Goal: Task Accomplishment & Management: Complete application form

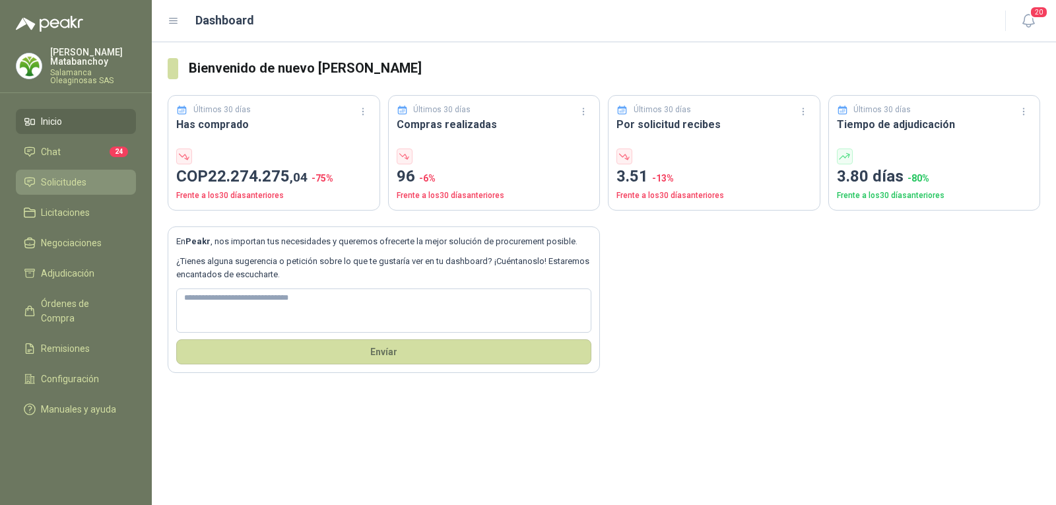
click at [76, 187] on span "Solicitudes" at bounding box center [64, 182] width 46 height 15
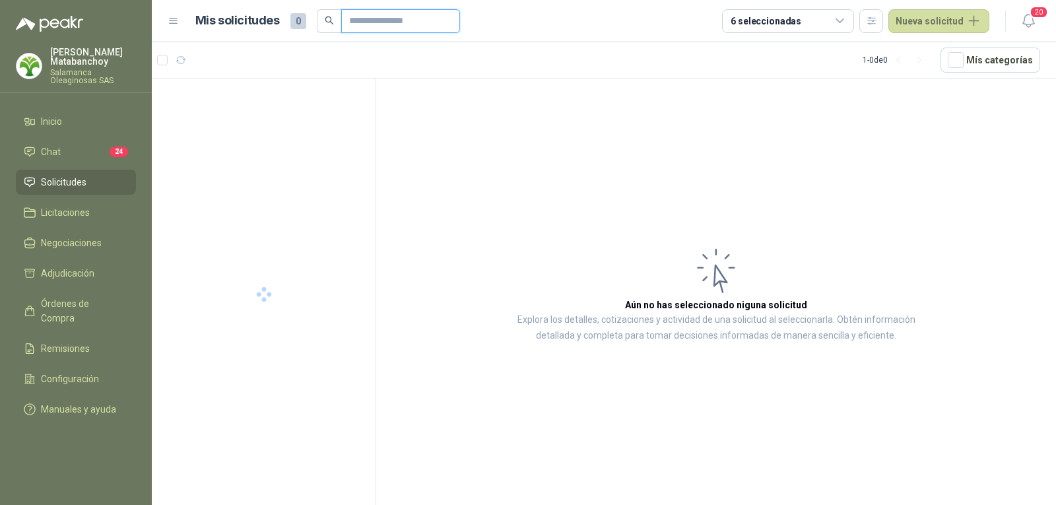
click at [362, 24] on input "text" at bounding box center [395, 21] width 92 height 22
type input "*********"
click at [286, 99] on div "0 0 0 1 0 0 GSOL005546 19/09/25" at bounding box center [271, 92] width 203 height 16
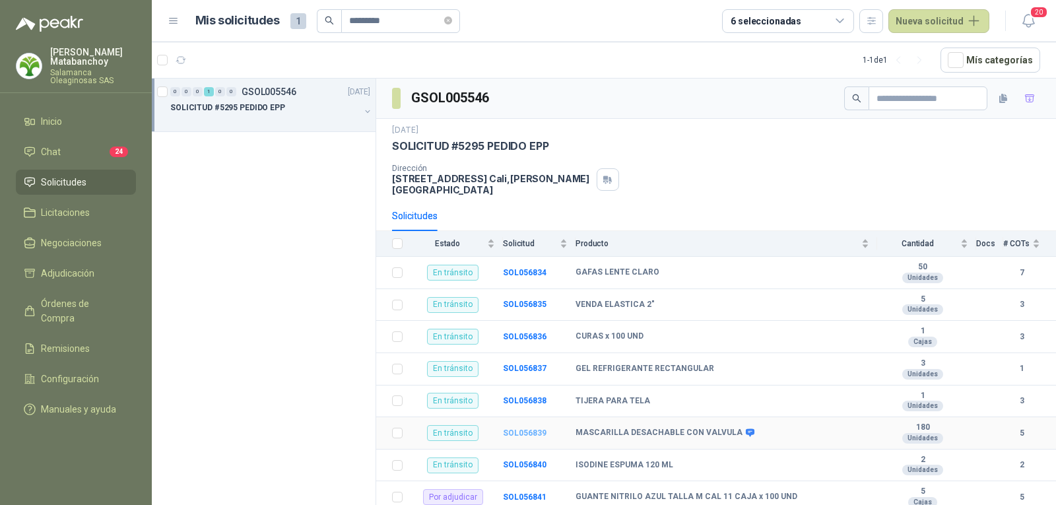
click at [518, 428] on b "SOL056839" at bounding box center [525, 432] width 44 height 9
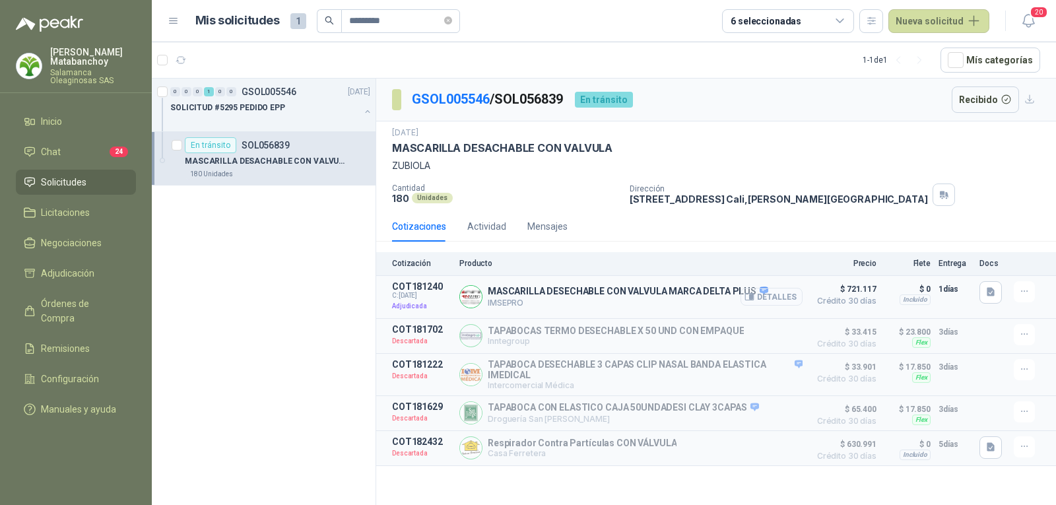
click at [782, 298] on button "Detalles" at bounding box center [771, 297] width 62 height 18
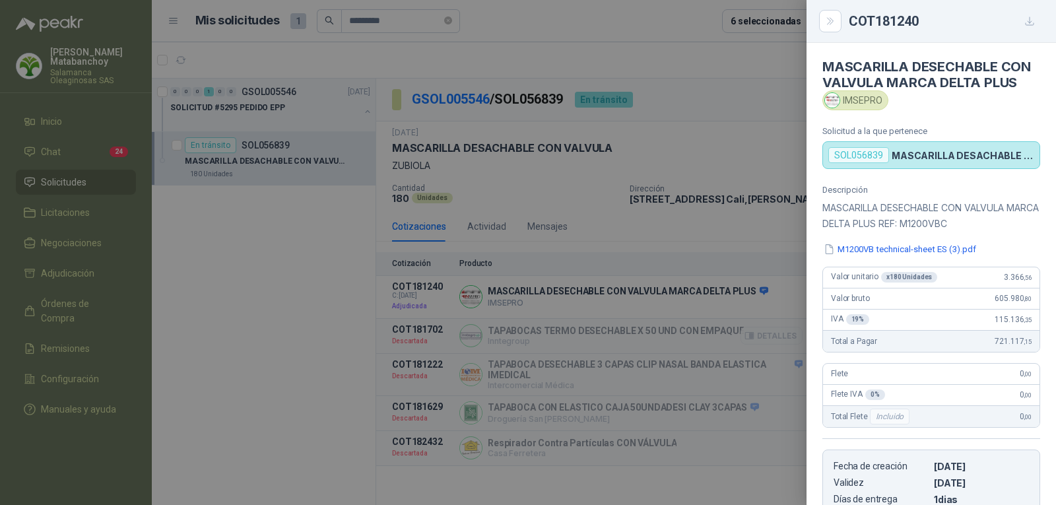
scroll to position [231, 0]
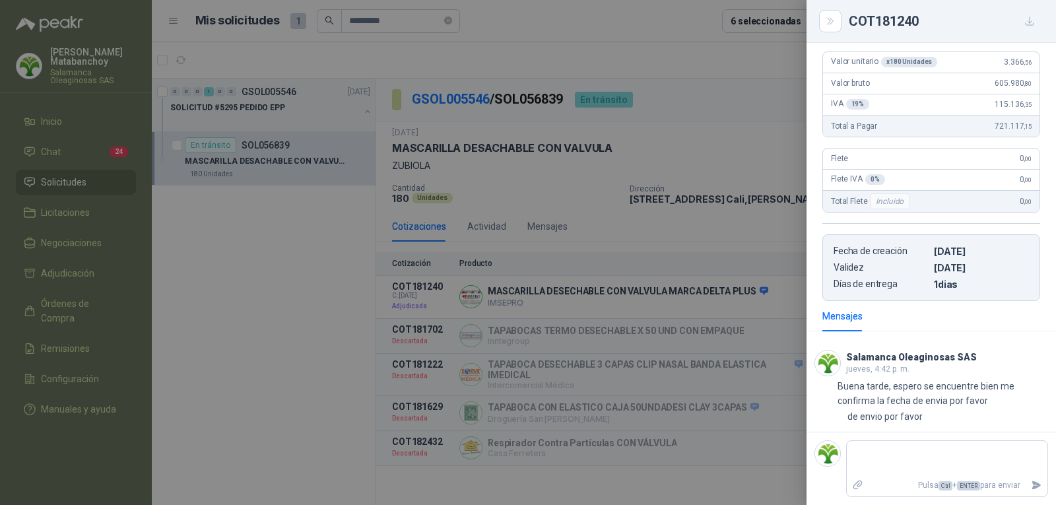
click at [567, 159] on div at bounding box center [528, 252] width 1056 height 505
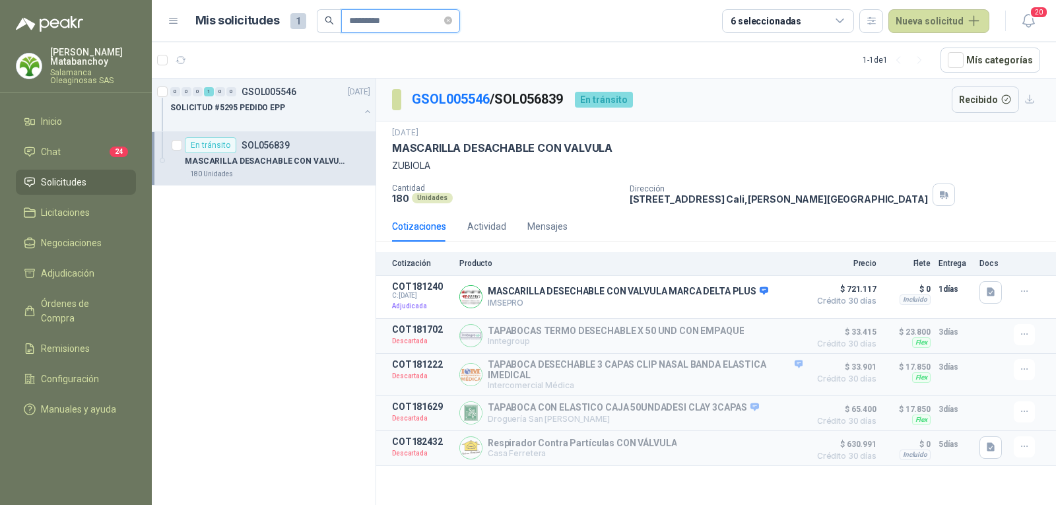
drag, startPoint x: 402, startPoint y: 13, endPoint x: 369, endPoint y: 25, distance: 34.4
click at [369, 25] on input "*********" at bounding box center [395, 21] width 92 height 22
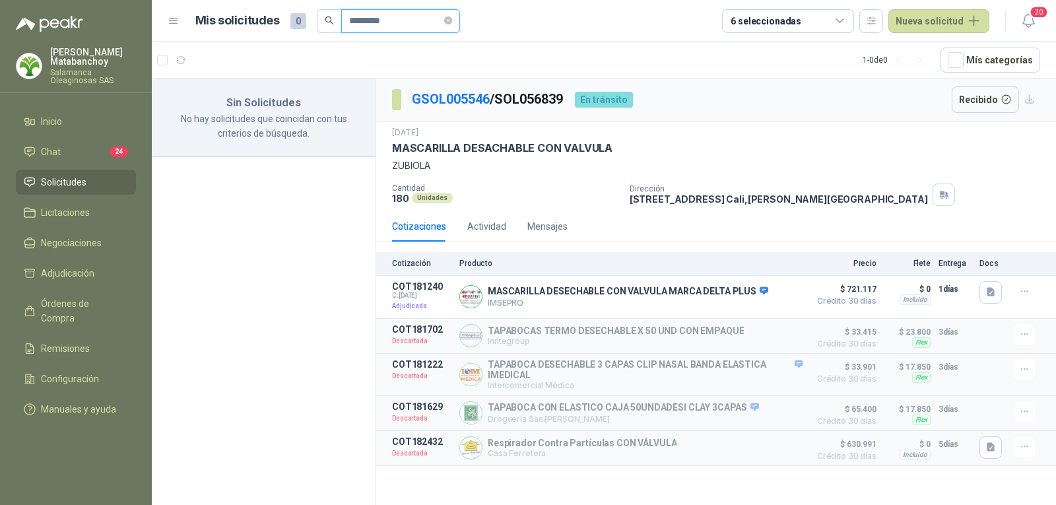
type input "*********"
click at [265, 113] on p "No hay solicitudes que coincidan con tus criterios de búsqueda." at bounding box center [264, 126] width 192 height 29
drag, startPoint x: 412, startPoint y: 16, endPoint x: 284, endPoint y: 42, distance: 130.6
click at [284, 42] on header "Mis solicitudes 0 ********* 6 seleccionadas Nueva solicitud 20" at bounding box center [604, 21] width 904 height 42
click at [75, 181] on span "Solicitudes" at bounding box center [64, 182] width 46 height 15
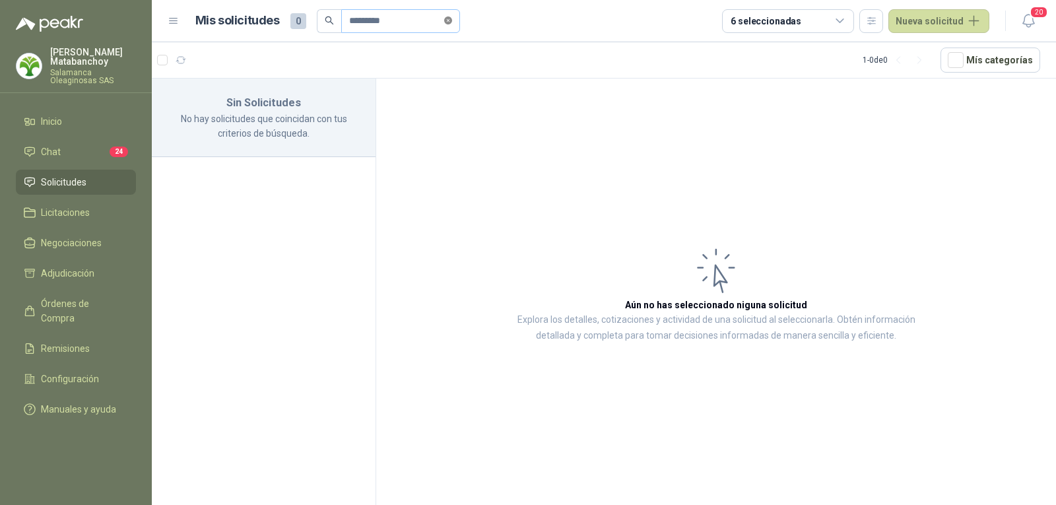
click at [452, 22] on icon "close-circle" at bounding box center [448, 20] width 8 height 8
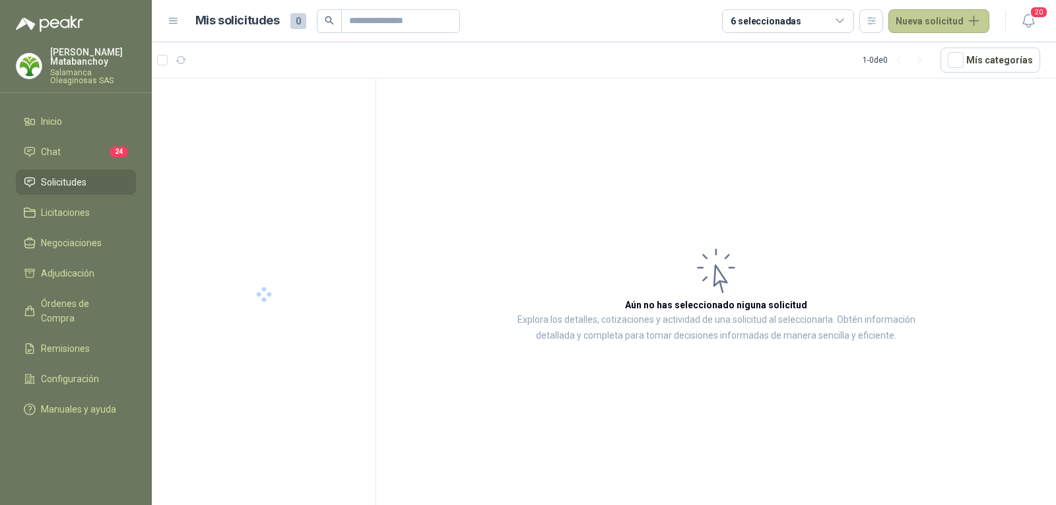
click at [956, 29] on button "Nueva solicitud" at bounding box center [938, 21] width 101 height 24
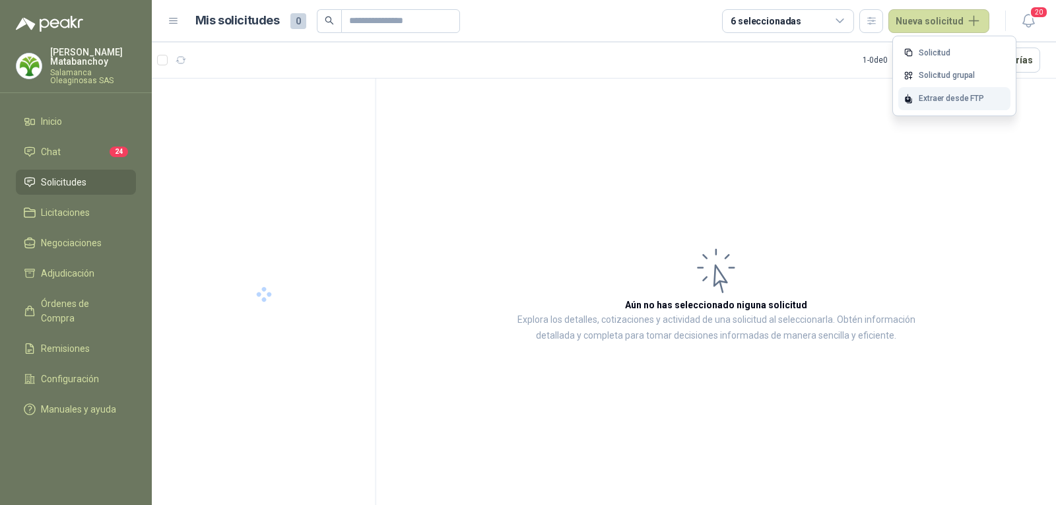
click at [936, 104] on div "Extraer desde FTP" at bounding box center [954, 98] width 112 height 23
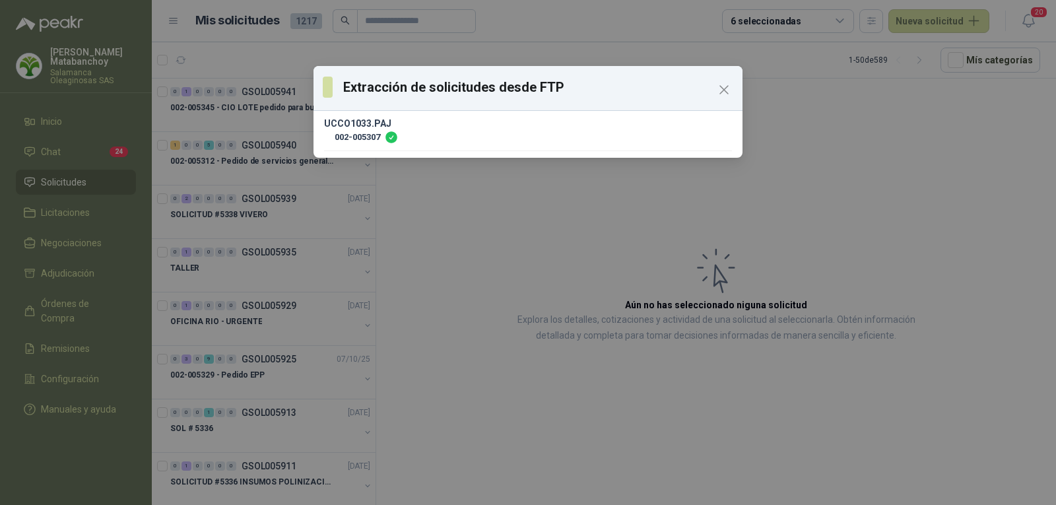
drag, startPoint x: 433, startPoint y: 201, endPoint x: 435, endPoint y: 210, distance: 9.6
click at [447, 220] on div "Extracción de solicitudes desde FTP UCCO1033.PAJ 002-005307" at bounding box center [528, 252] width 1056 height 505
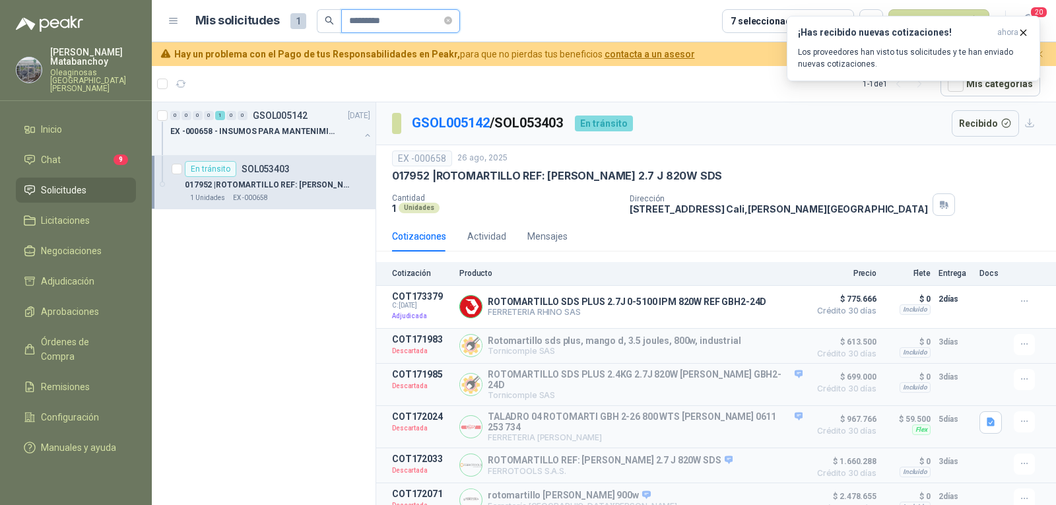
drag, startPoint x: 390, startPoint y: 28, endPoint x: 337, endPoint y: 32, distance: 52.9
click at [338, 31] on span "*********" at bounding box center [388, 21] width 143 height 24
paste input "text"
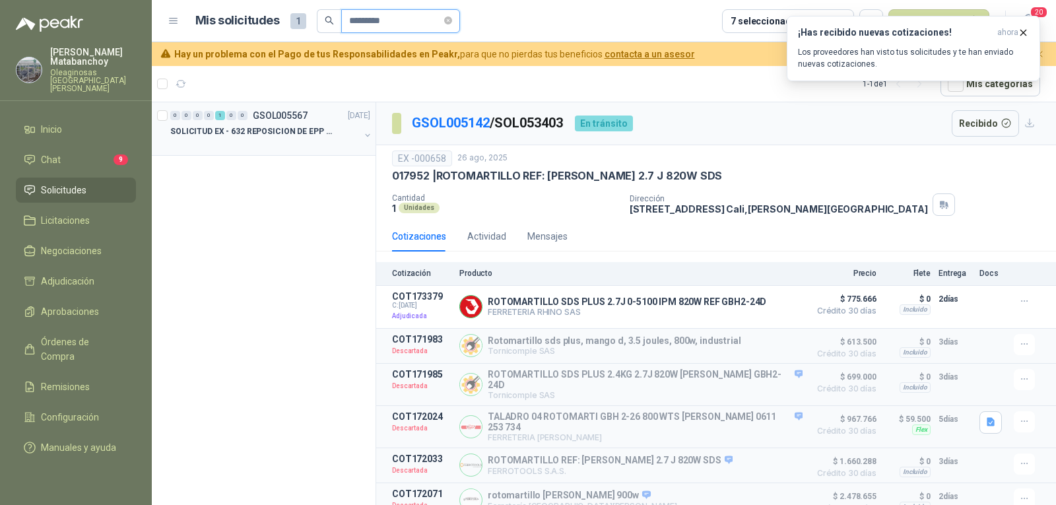
type input "*********"
click at [288, 152] on div "0 0 0 0 1 0 0 GSOL005567 23/09/25 SOLICITUD EX - 632 REPOSICION DE EPP #2" at bounding box center [264, 128] width 224 height 53
click at [274, 119] on p "GSOL005567" at bounding box center [280, 115] width 55 height 9
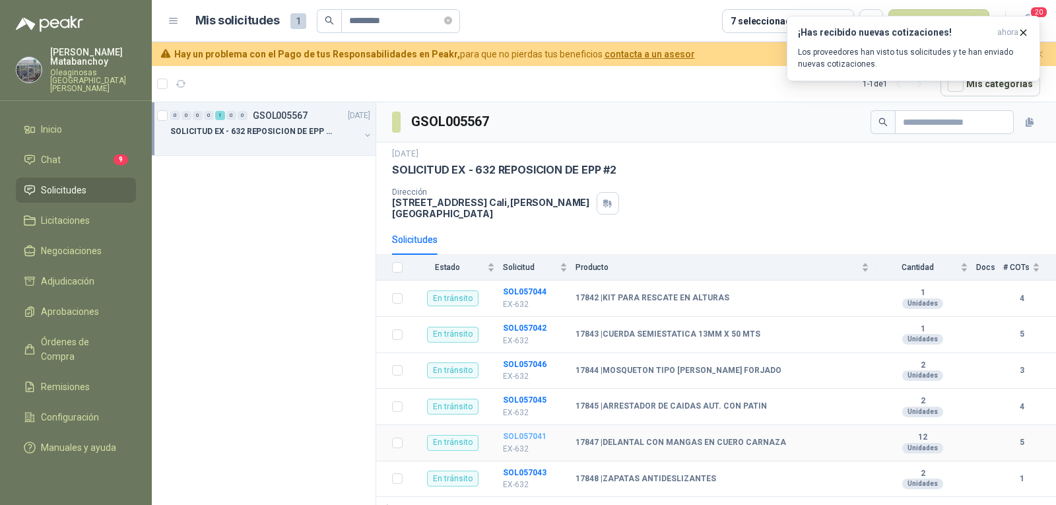
click at [520, 431] on b "SOL057041" at bounding box center [525, 435] width 44 height 9
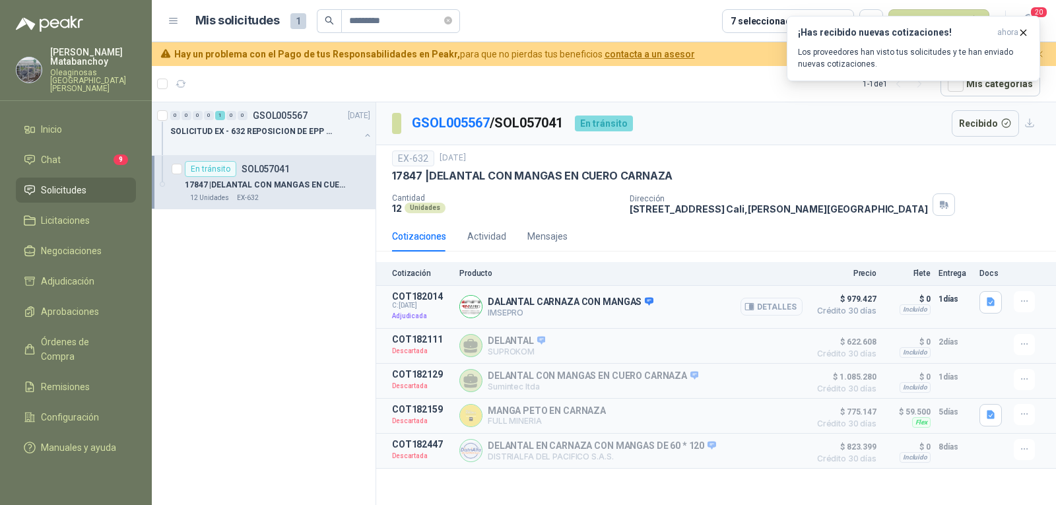
click at [768, 299] on button "Detalles" at bounding box center [771, 307] width 62 height 18
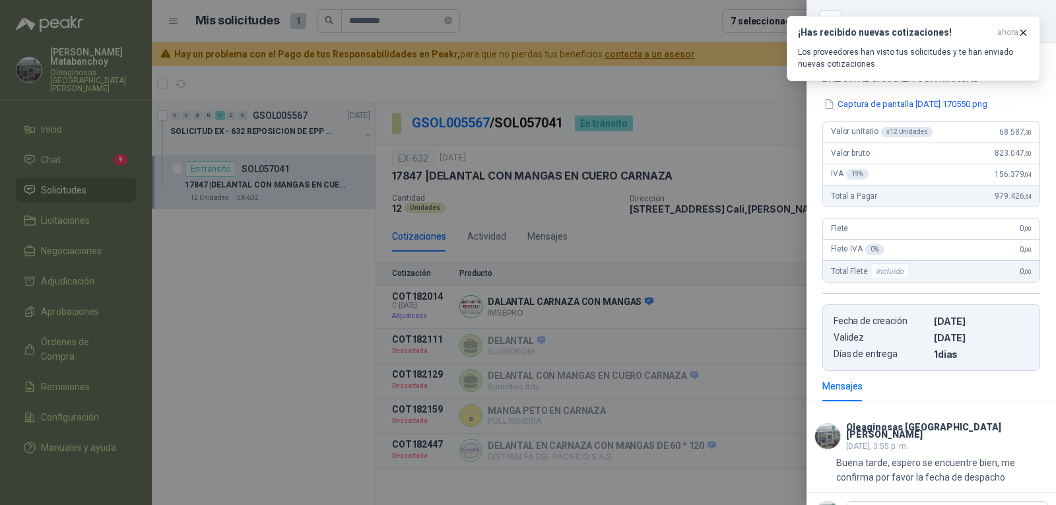
scroll to position [183, 0]
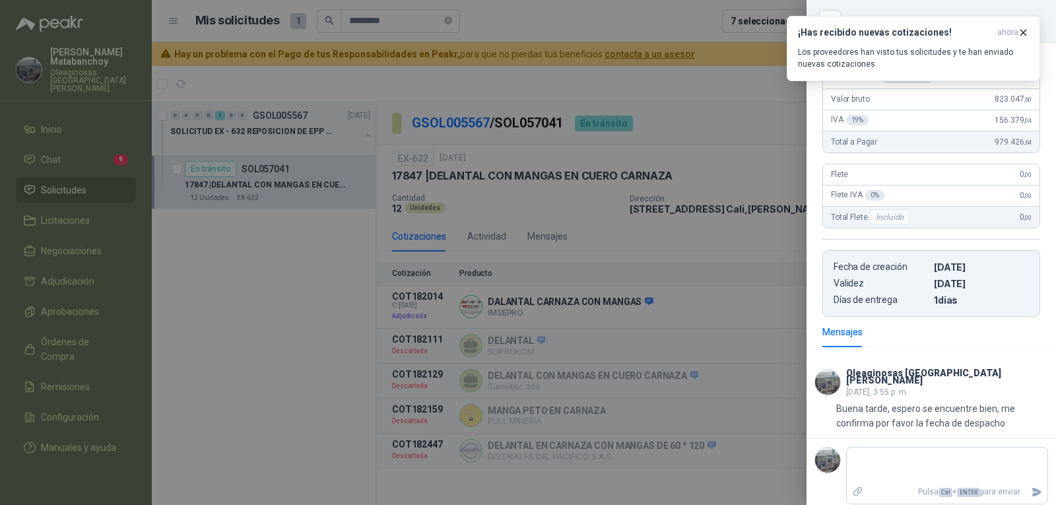
click at [324, 292] on div at bounding box center [528, 252] width 1056 height 505
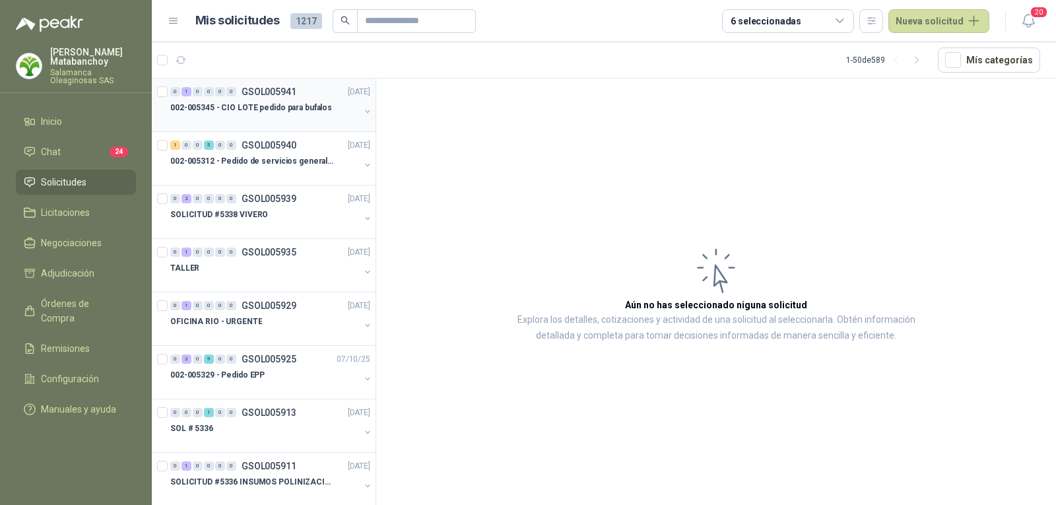
click at [315, 118] on div at bounding box center [264, 120] width 189 height 11
click at [258, 110] on p "002-005345 - CIO LOTE pedido para bufalos" at bounding box center [251, 108] width 162 height 13
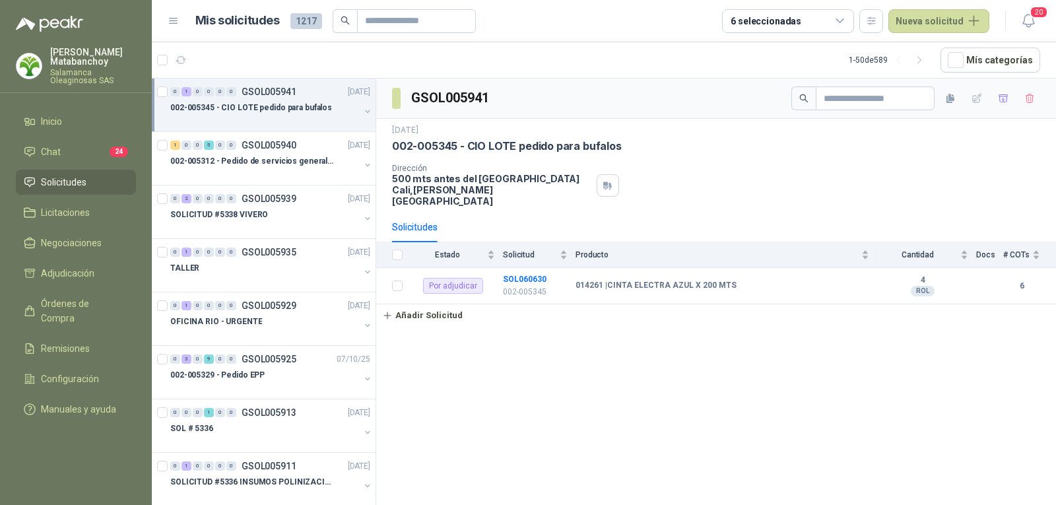
click at [75, 179] on span "Solicitudes" at bounding box center [64, 182] width 46 height 15
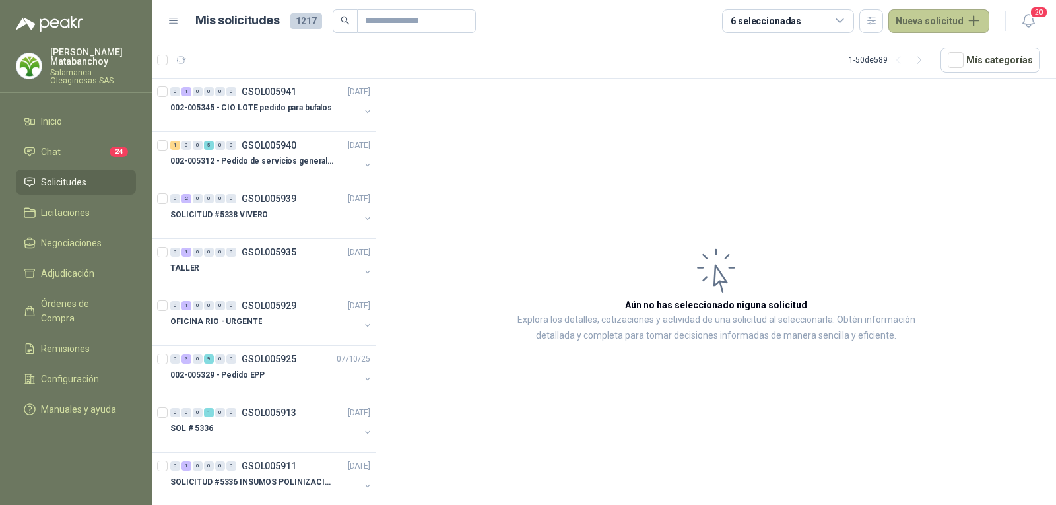
click at [929, 26] on button "Nueva solicitud" at bounding box center [938, 21] width 101 height 24
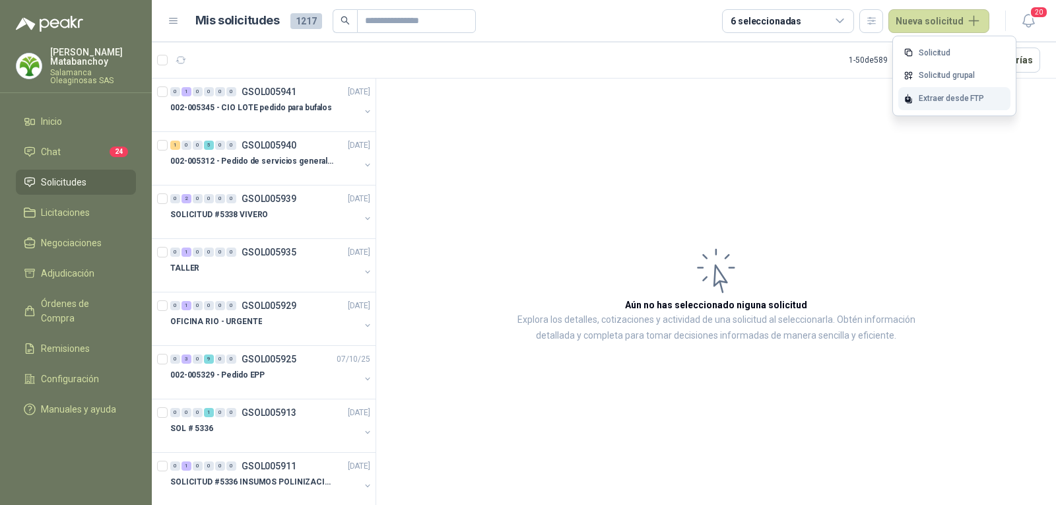
click at [936, 98] on div "Extraer desde FTP" at bounding box center [954, 98] width 112 height 23
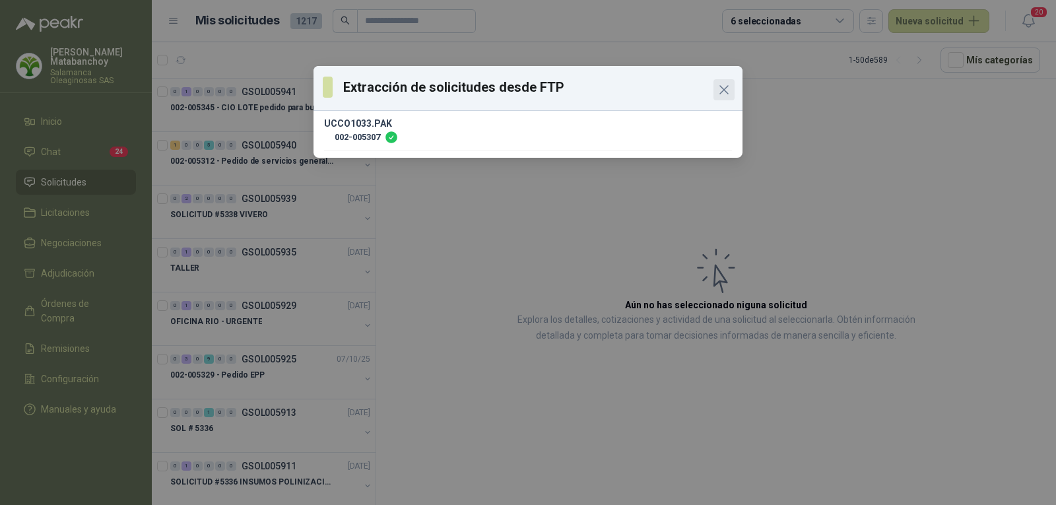
click at [726, 81] on button "Close" at bounding box center [723, 89] width 21 height 21
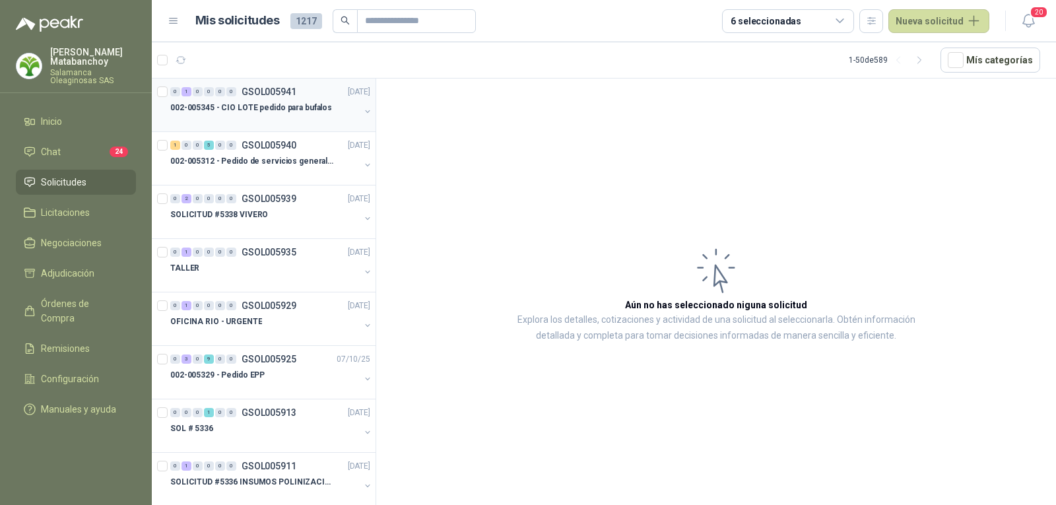
click at [249, 117] on div at bounding box center [264, 120] width 189 height 11
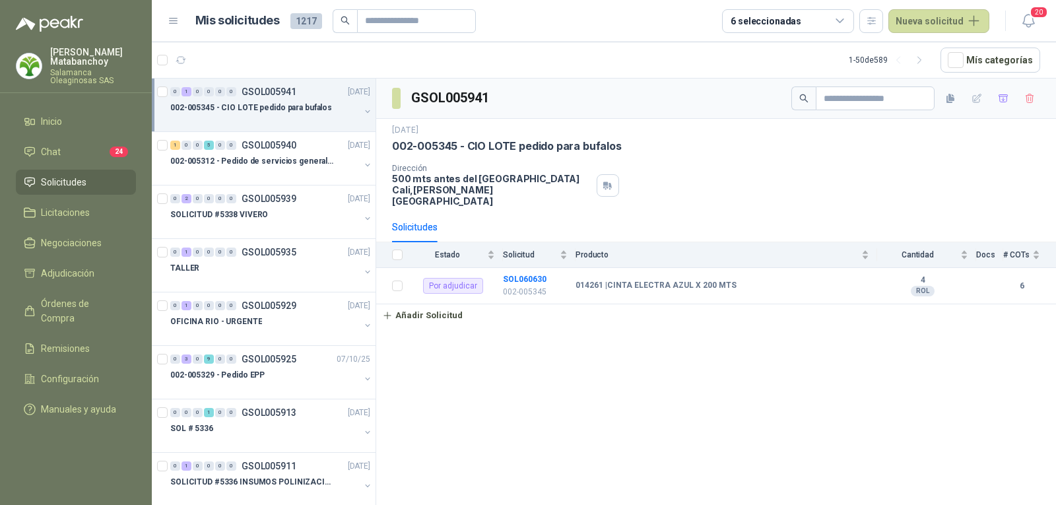
click at [70, 177] on span "Solicitudes" at bounding box center [64, 182] width 46 height 15
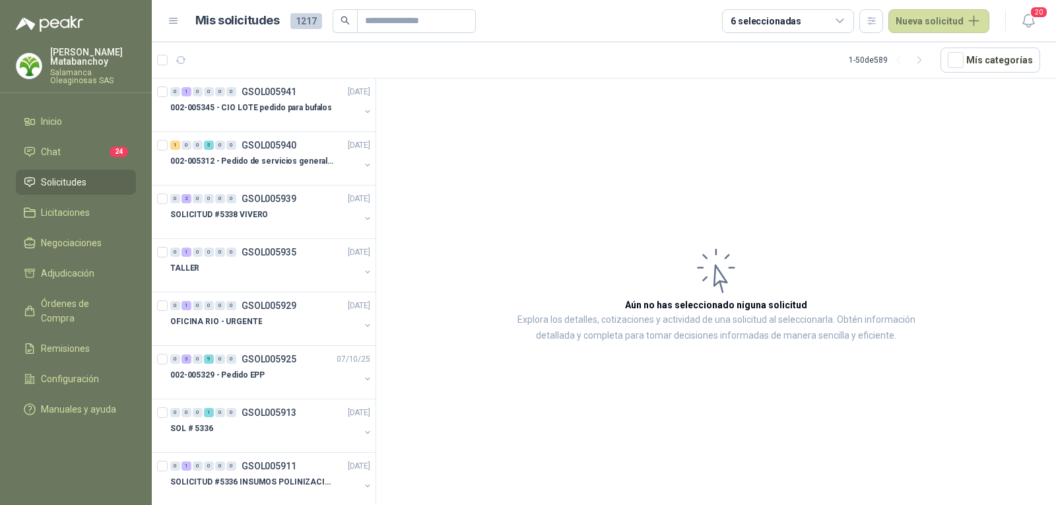
click at [86, 171] on link "Solicitudes" at bounding box center [76, 182] width 120 height 25
click at [946, 17] on button "Nueva solicitud" at bounding box center [938, 21] width 101 height 24
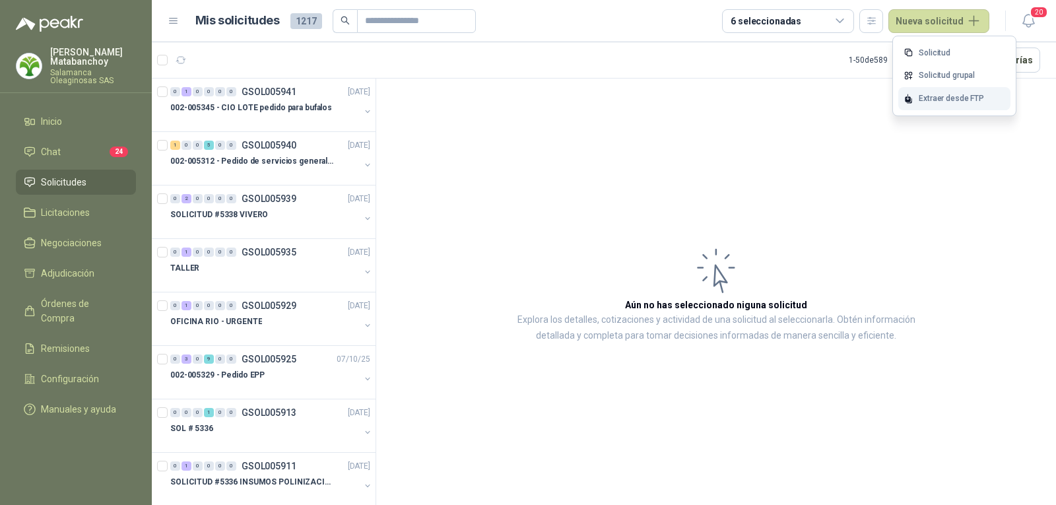
click at [949, 101] on div "Extraer desde FTP" at bounding box center [954, 98] width 112 height 23
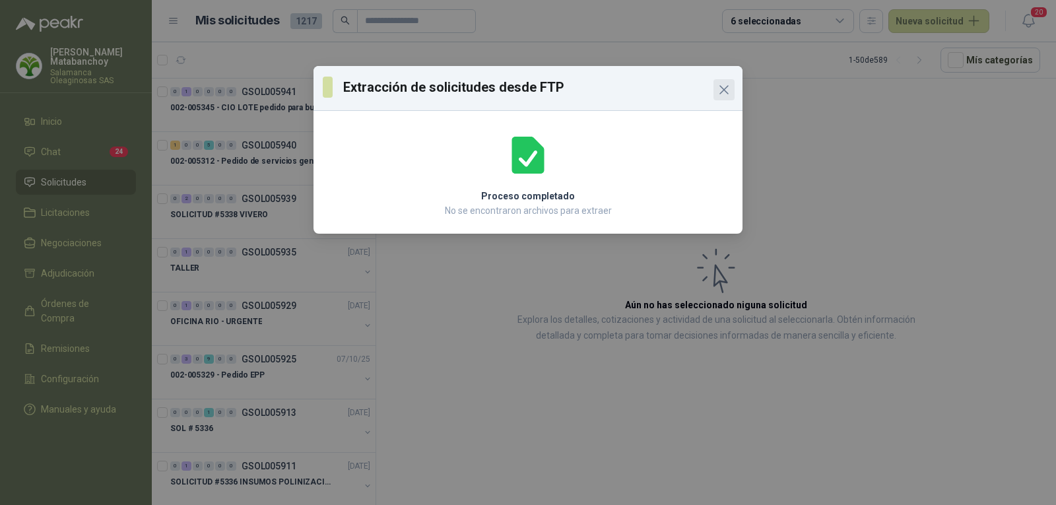
click at [716, 92] on icon "Close" at bounding box center [724, 90] width 16 height 16
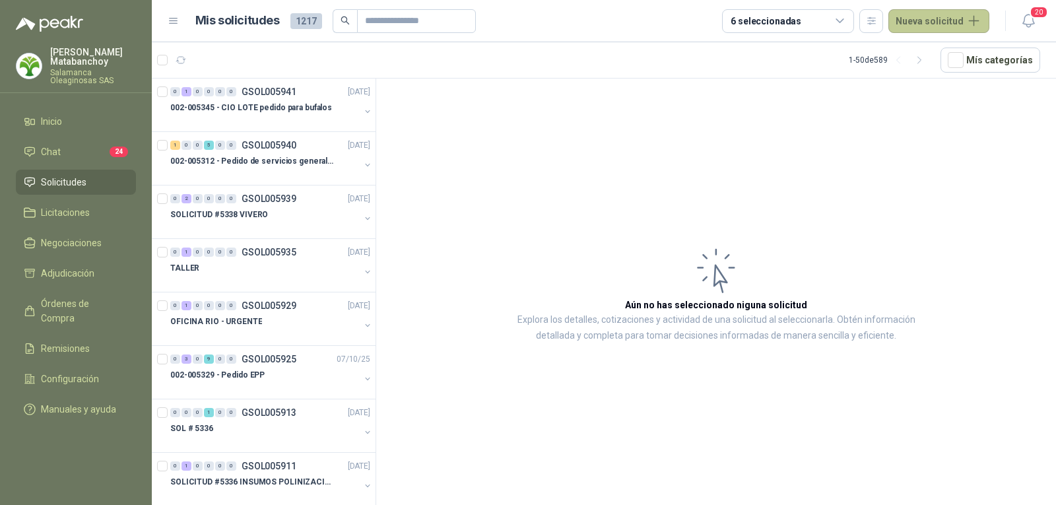
click at [952, 21] on button "Nueva solicitud" at bounding box center [938, 21] width 101 height 24
click at [858, 167] on article "Aún no has seleccionado niguna solicitud Explora los detalles, cotizaciones y a…" at bounding box center [716, 294] width 680 height 431
click at [953, 30] on button "Nueva solicitud" at bounding box center [938, 21] width 101 height 24
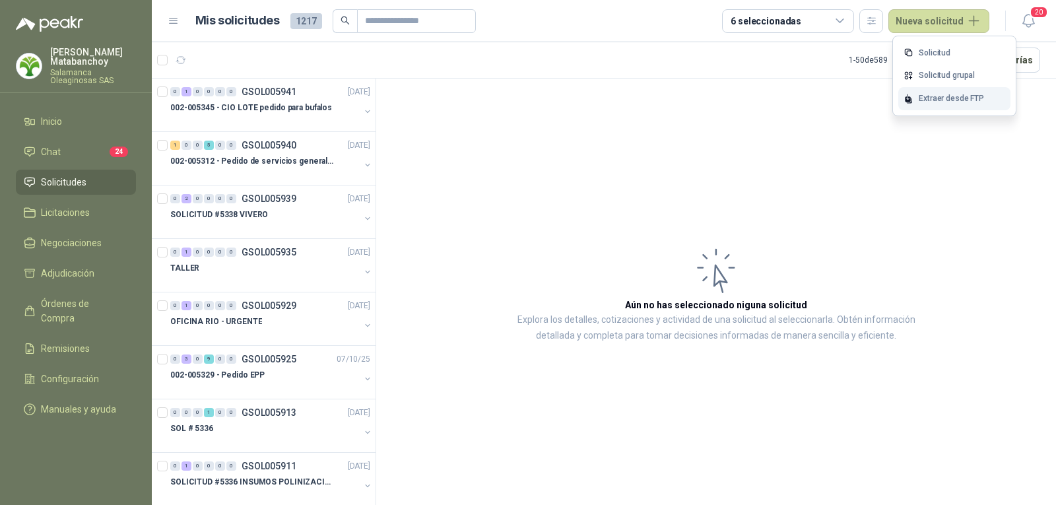
click at [952, 108] on div "Extraer desde FTP" at bounding box center [954, 98] width 112 height 23
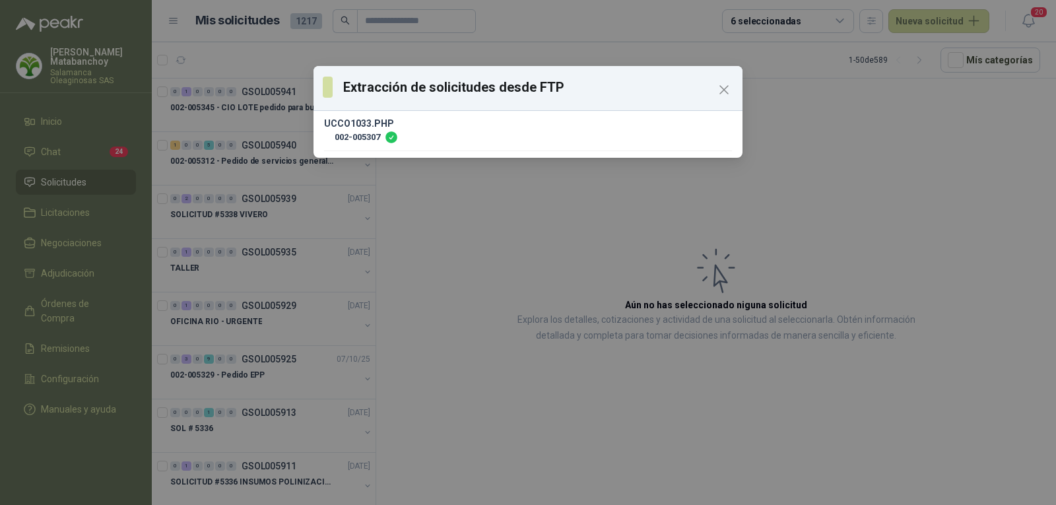
click at [245, 112] on div "Extracción de solicitudes desde FTP UCCO1033.PHP 002-005307" at bounding box center [528, 252] width 1056 height 505
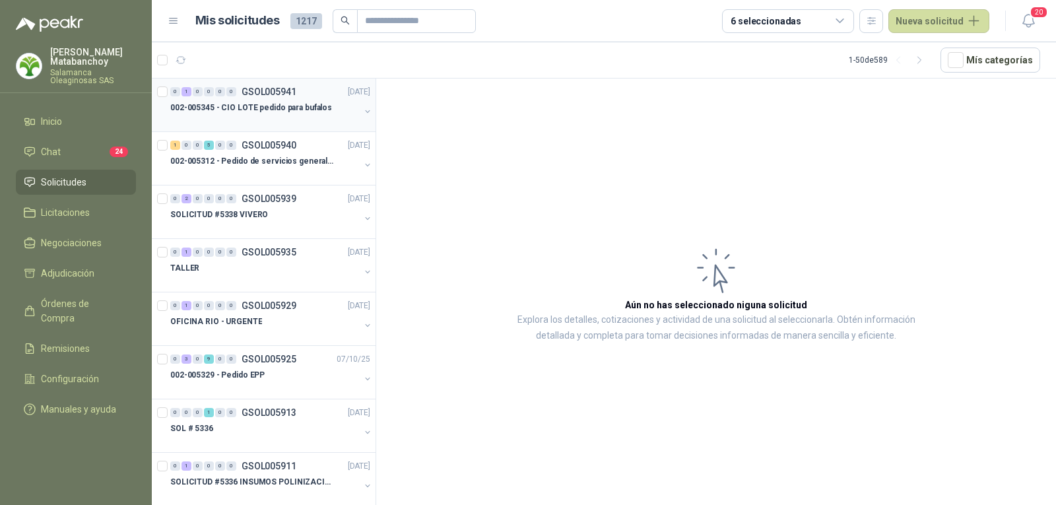
click at [260, 110] on p "002-005345 - CIO LOTE pedido para bufalos" at bounding box center [251, 108] width 162 height 13
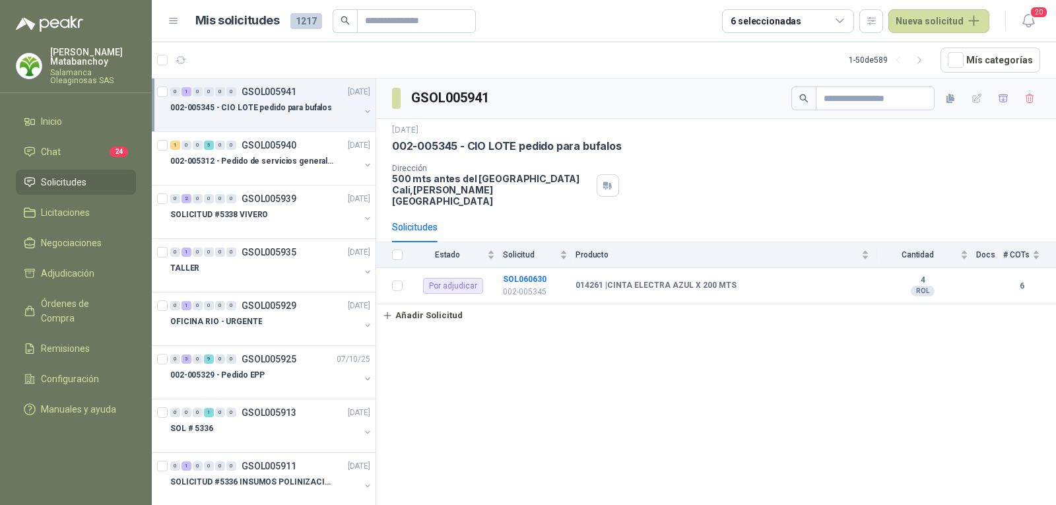
click at [38, 182] on li "Solicitudes" at bounding box center [76, 182] width 104 height 15
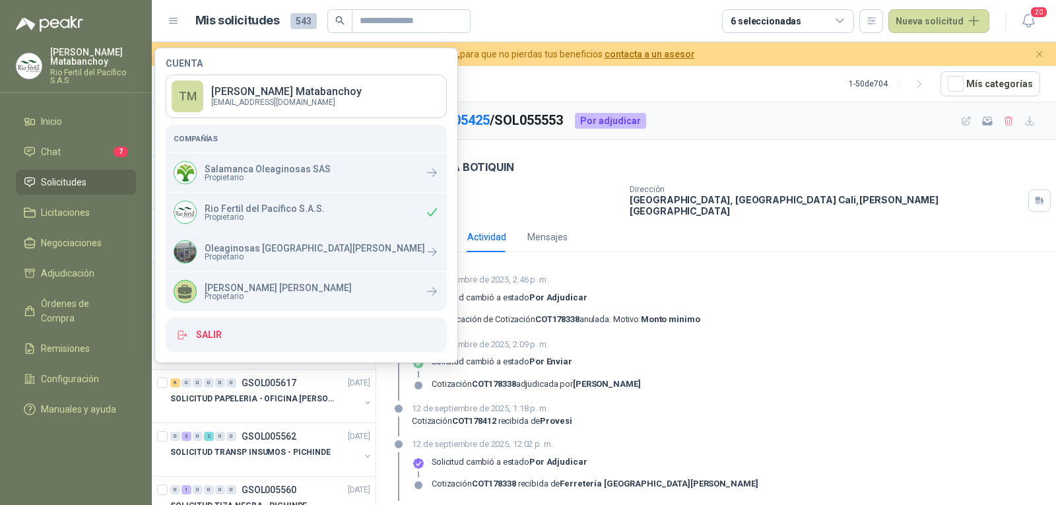
click at [224, 208] on p "Rio Fertil del Pacífico S.A.S." at bounding box center [265, 208] width 120 height 9
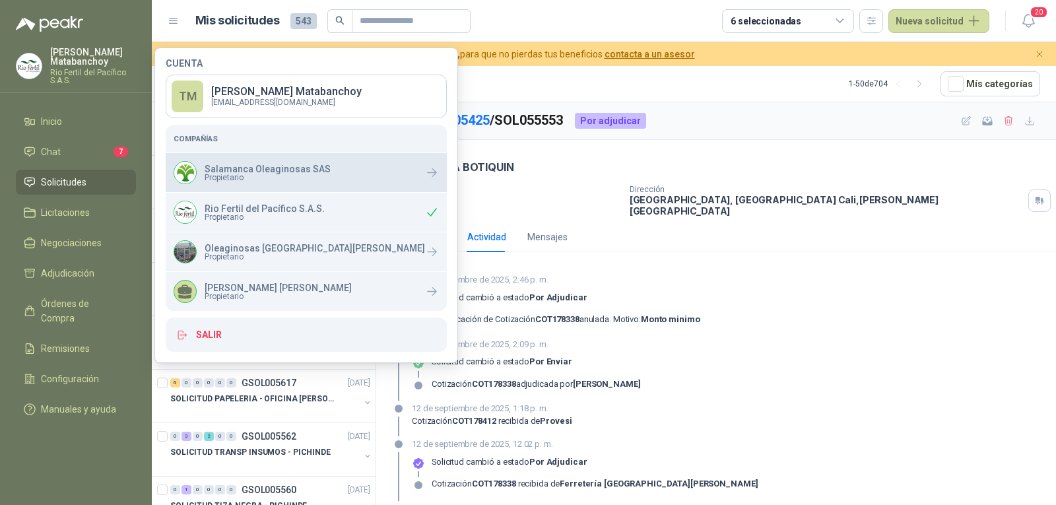
drag, startPoint x: 234, startPoint y: 187, endPoint x: 241, endPoint y: 172, distance: 16.2
click at [234, 186] on div "Salamanca Oleaginosas SAS Propietario" at bounding box center [306, 172] width 281 height 39
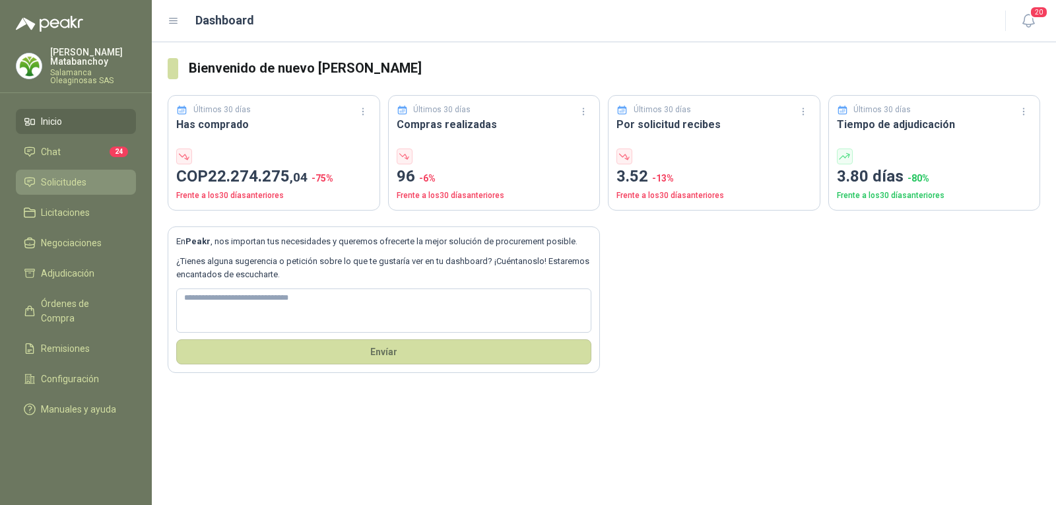
click at [71, 179] on span "Solicitudes" at bounding box center [64, 182] width 46 height 15
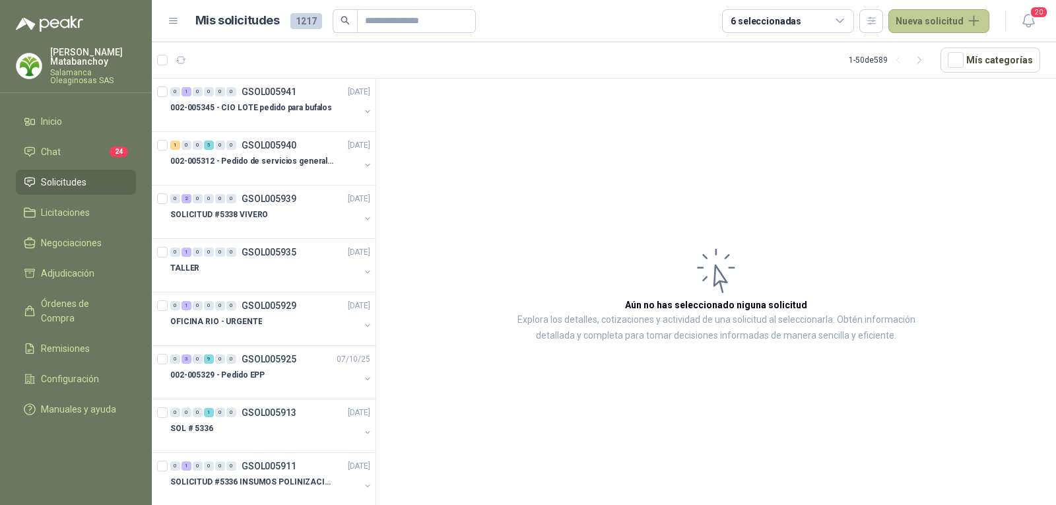
click at [932, 17] on button "Nueva solicitud" at bounding box center [938, 21] width 101 height 24
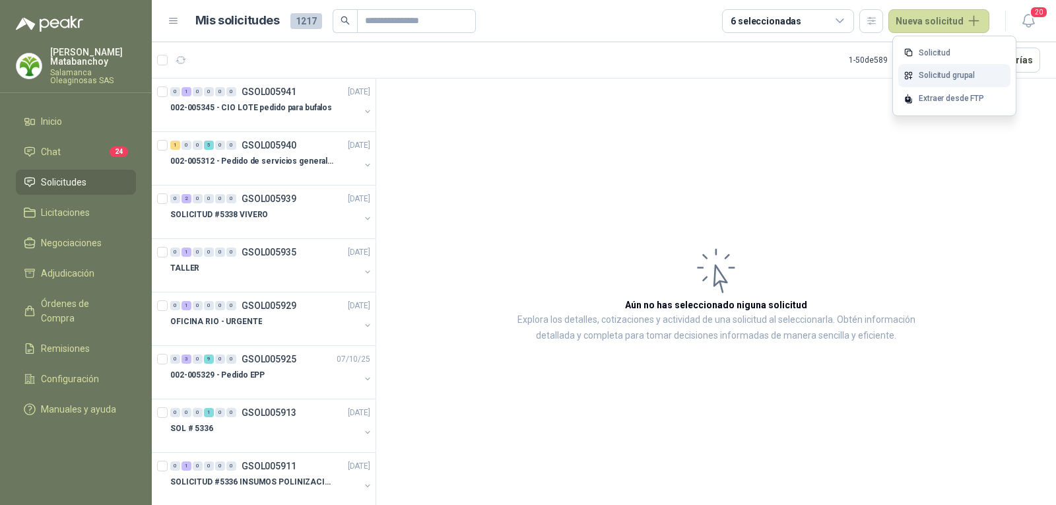
click at [912, 85] on link "Solicitud grupal" at bounding box center [954, 75] width 112 height 23
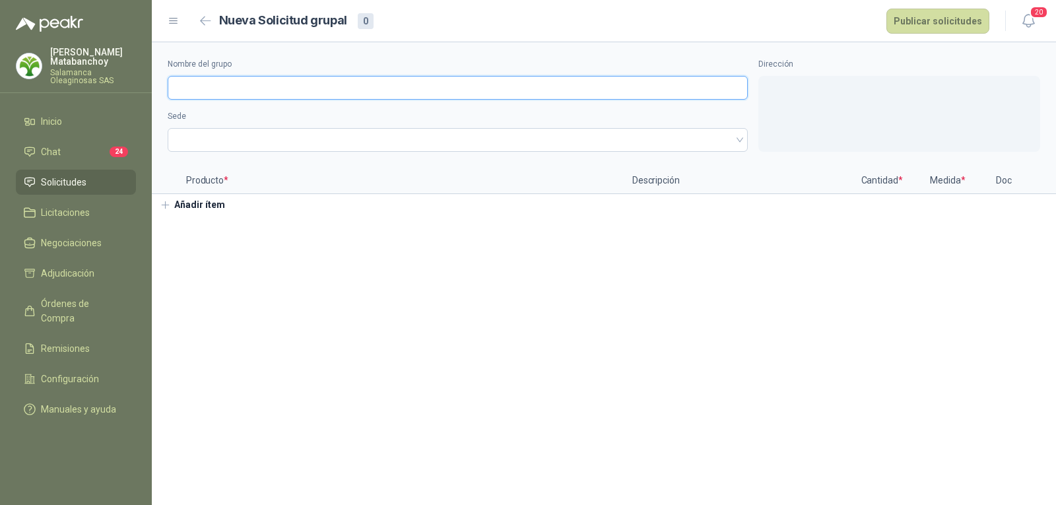
click at [437, 94] on input "Nombre del grupo" at bounding box center [458, 88] width 580 height 24
type input "***"
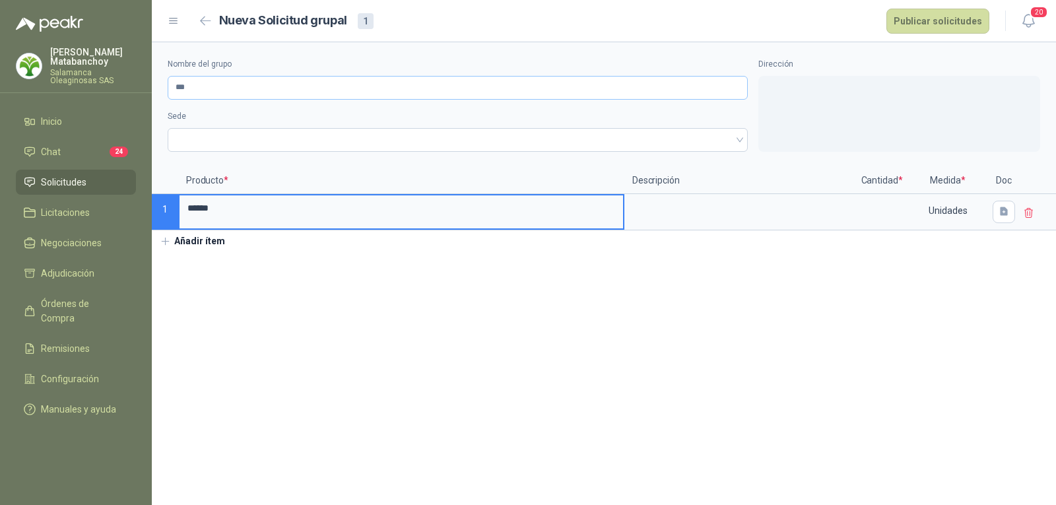
type input "******"
drag, startPoint x: 217, startPoint y: 210, endPoint x: 138, endPoint y: 211, distance: 79.2
click at [138, 211] on div "[PERSON_NAME] Oleaginosas SAS Inicio Chat 24 Solicitudes Licitaciones Negociaci…" at bounding box center [528, 252] width 1056 height 505
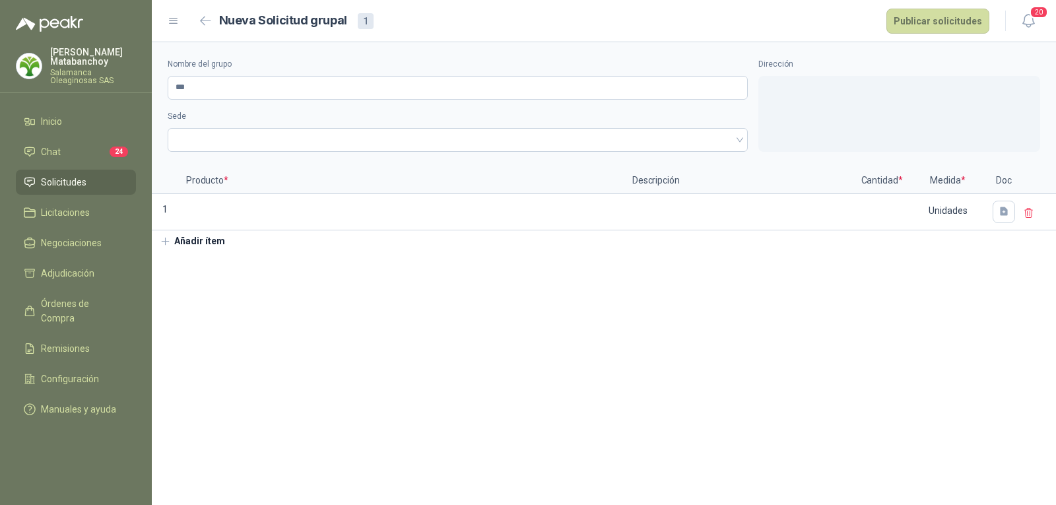
click at [102, 180] on li "Solicitudes" at bounding box center [76, 182] width 104 height 15
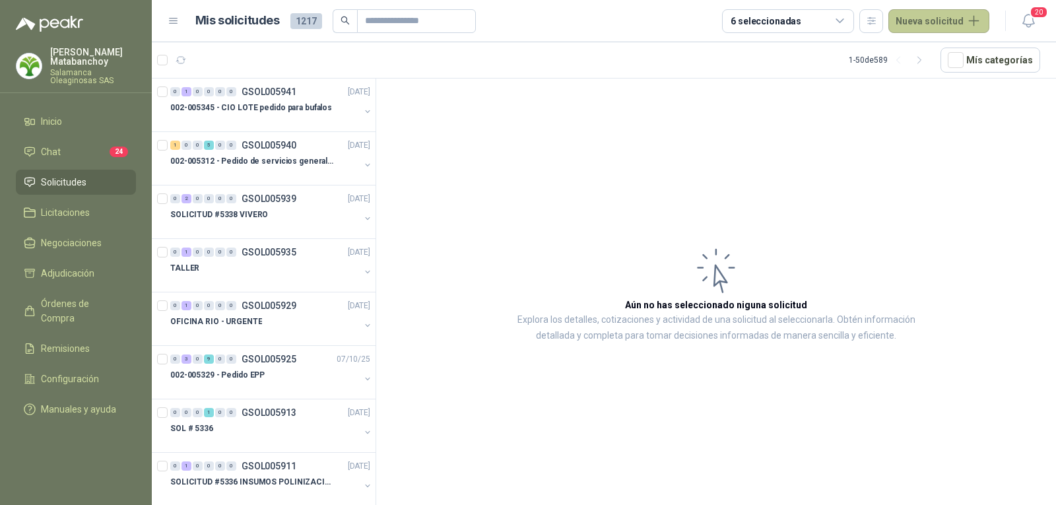
click at [920, 15] on button "Nueva solicitud" at bounding box center [938, 21] width 101 height 24
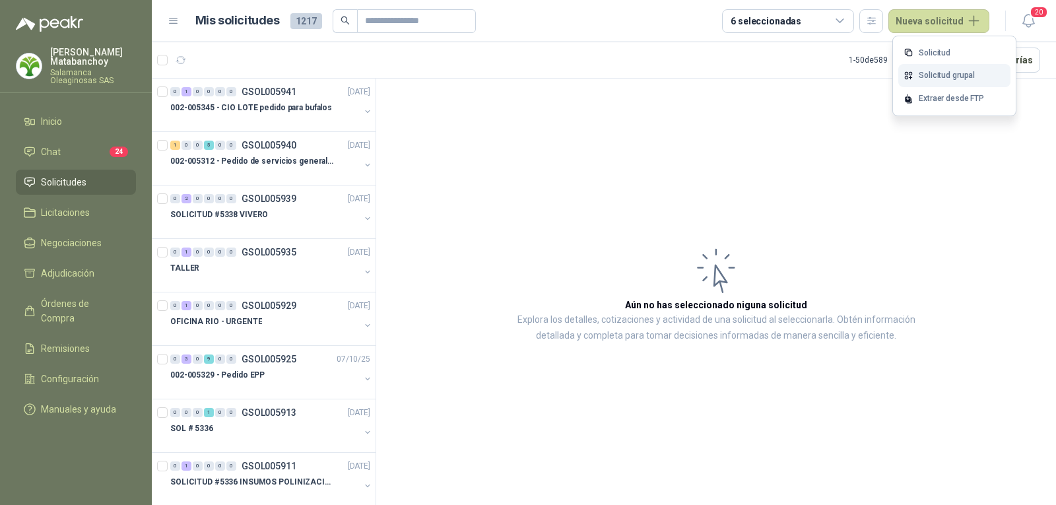
click at [945, 81] on link "Solicitud grupal" at bounding box center [954, 75] width 112 height 23
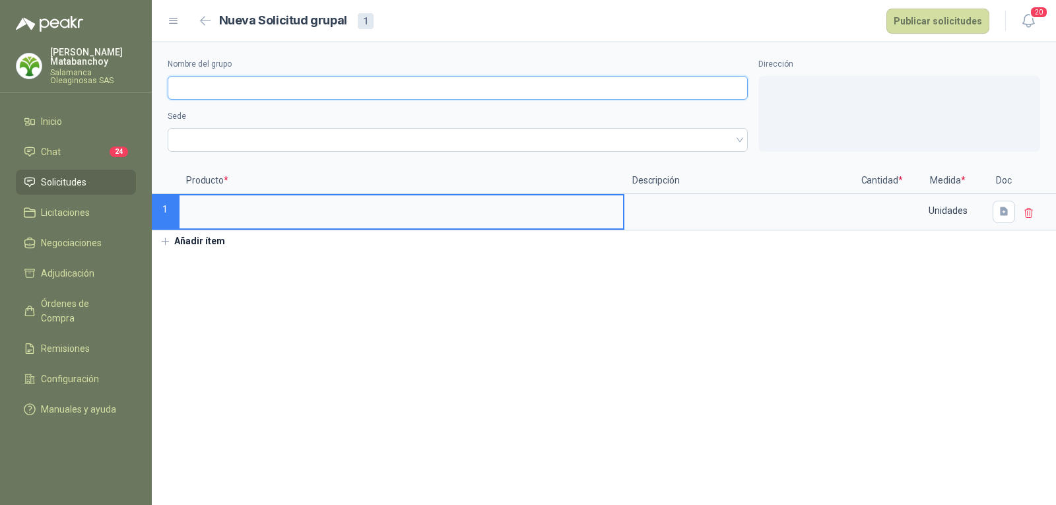
click at [414, 87] on input "Nombre del grupo" at bounding box center [458, 88] width 580 height 24
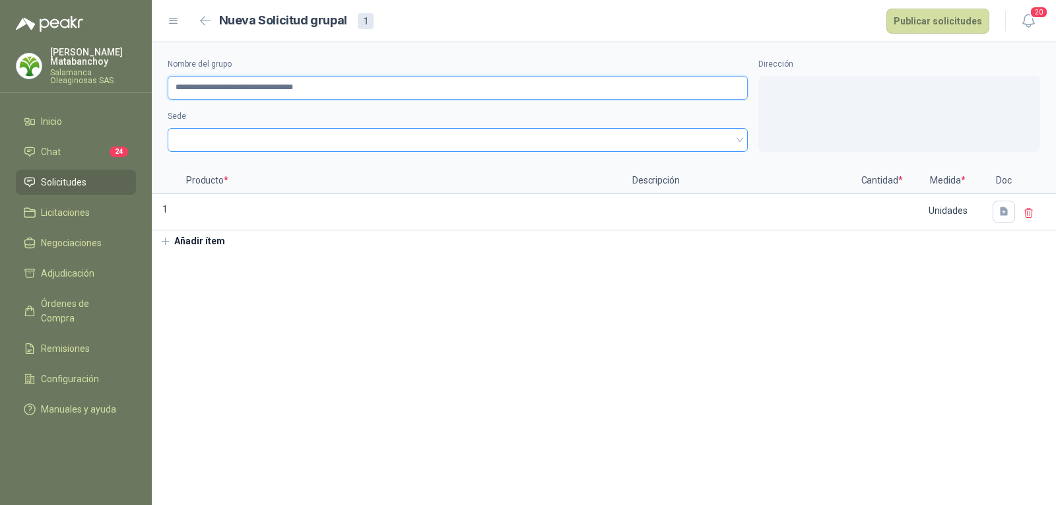
click at [354, 142] on span at bounding box center [458, 140] width 564 height 20
type input "**********"
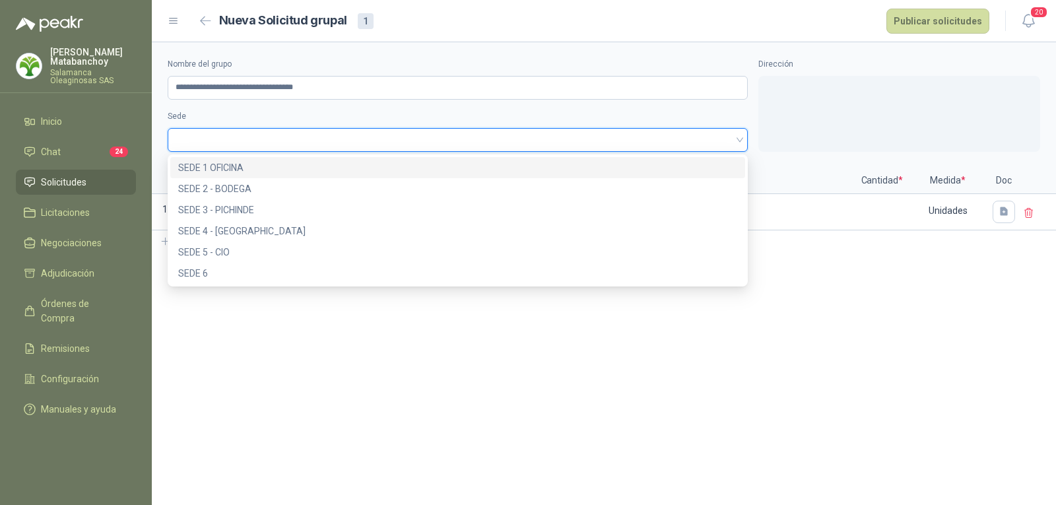
click at [337, 170] on div "SEDE 1 OFICINA" at bounding box center [457, 167] width 559 height 15
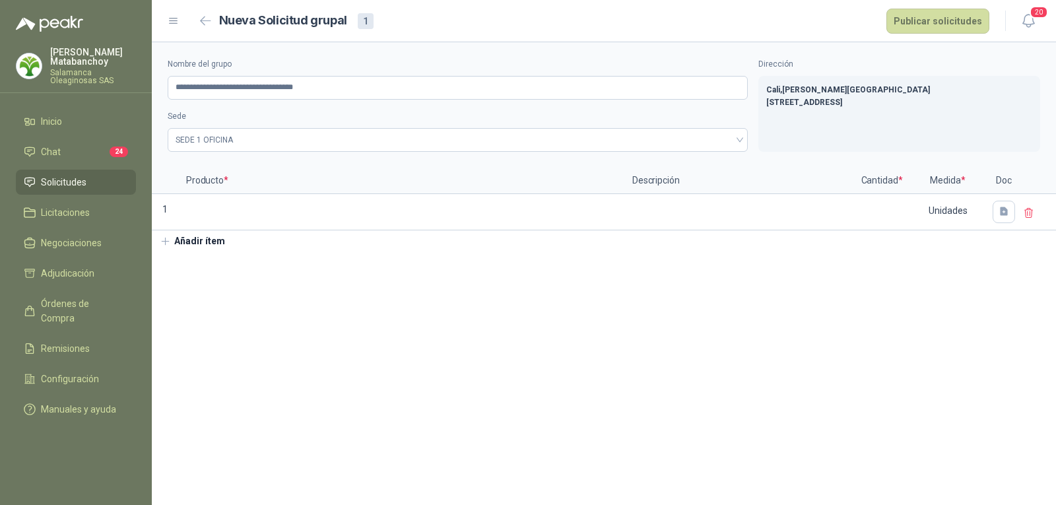
click at [210, 237] on button "Añadir ítem" at bounding box center [192, 241] width 81 height 22
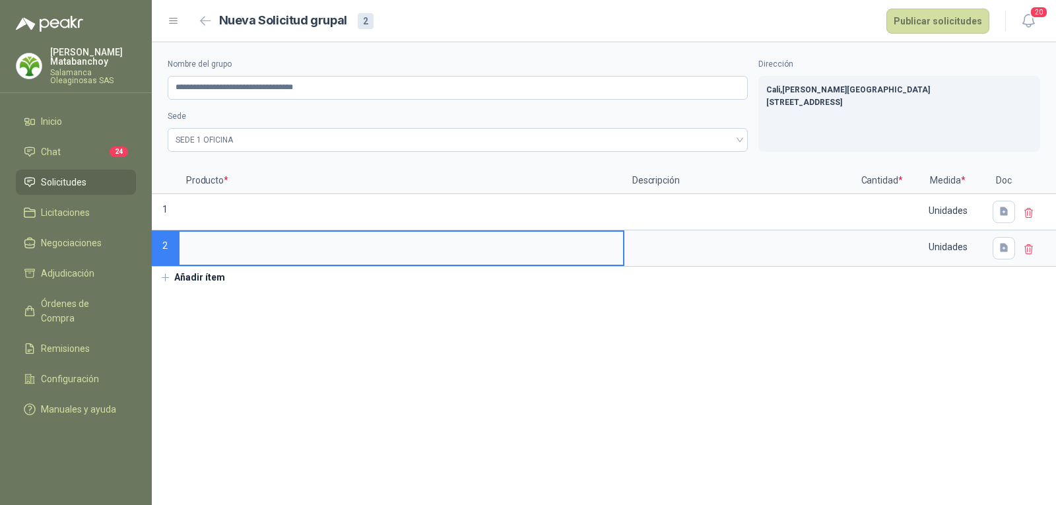
click at [207, 278] on button "Añadir ítem" at bounding box center [192, 278] width 81 height 22
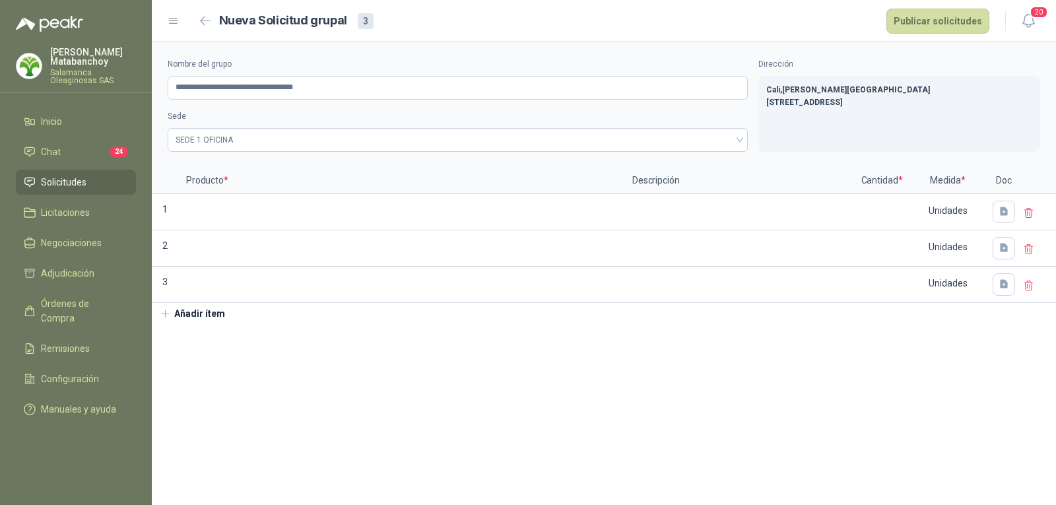
click at [200, 317] on button "Añadir ítem" at bounding box center [192, 314] width 81 height 22
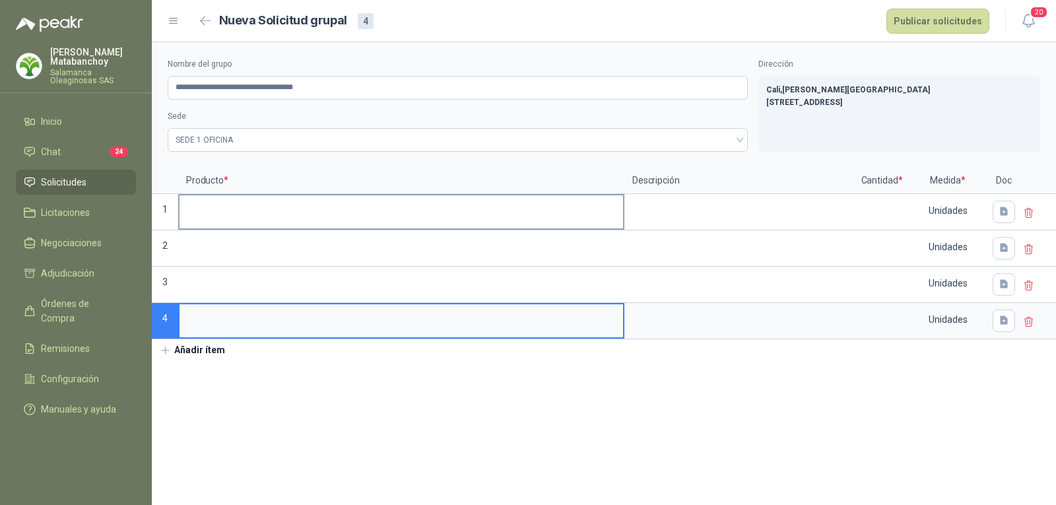
click at [245, 217] on input at bounding box center [400, 208] width 443 height 26
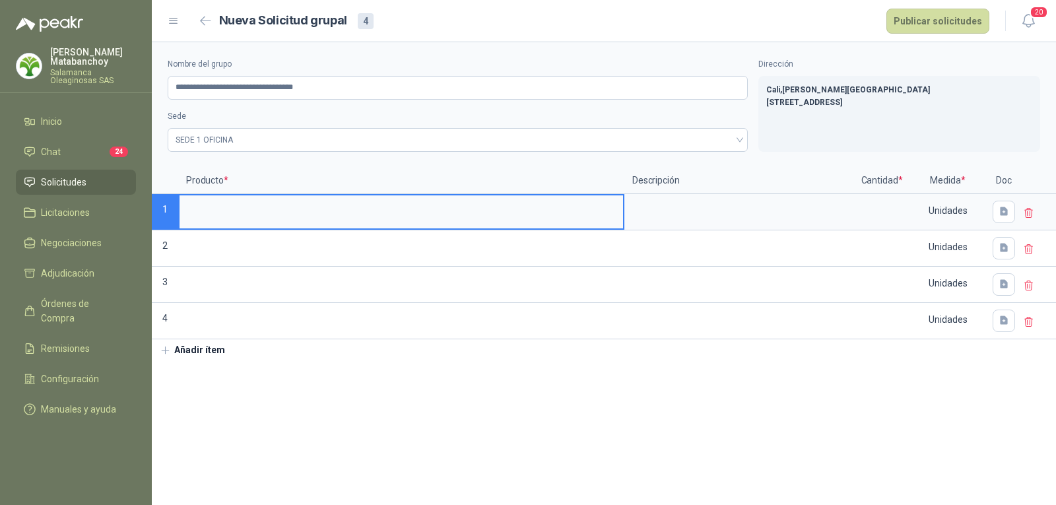
click at [1038, 315] on div at bounding box center [1038, 321] width 36 height 36
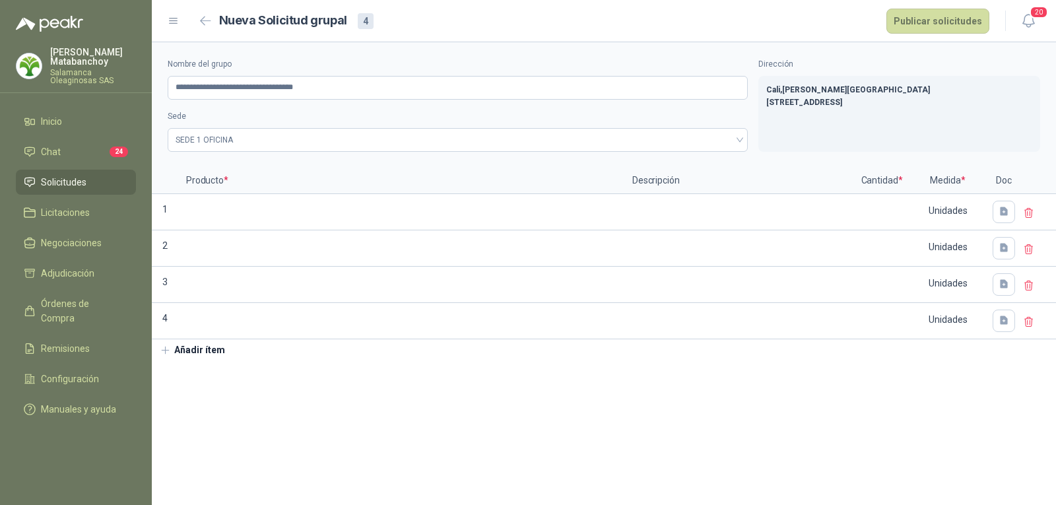
click at [1031, 318] on icon at bounding box center [1029, 322] width 12 height 12
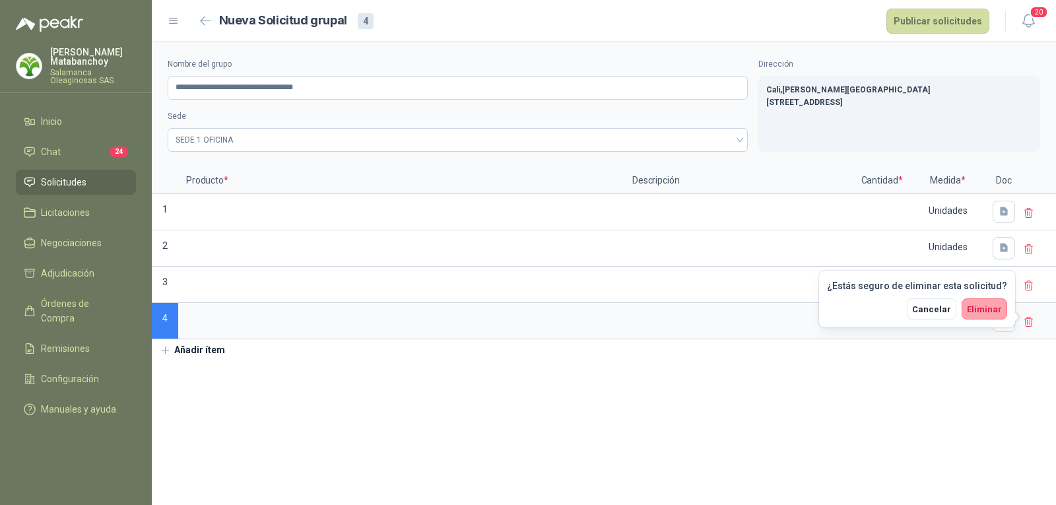
drag, startPoint x: 979, startPoint y: 318, endPoint x: 943, endPoint y: 315, distance: 36.4
click at [980, 317] on button "Eliminar" at bounding box center [984, 308] width 46 height 21
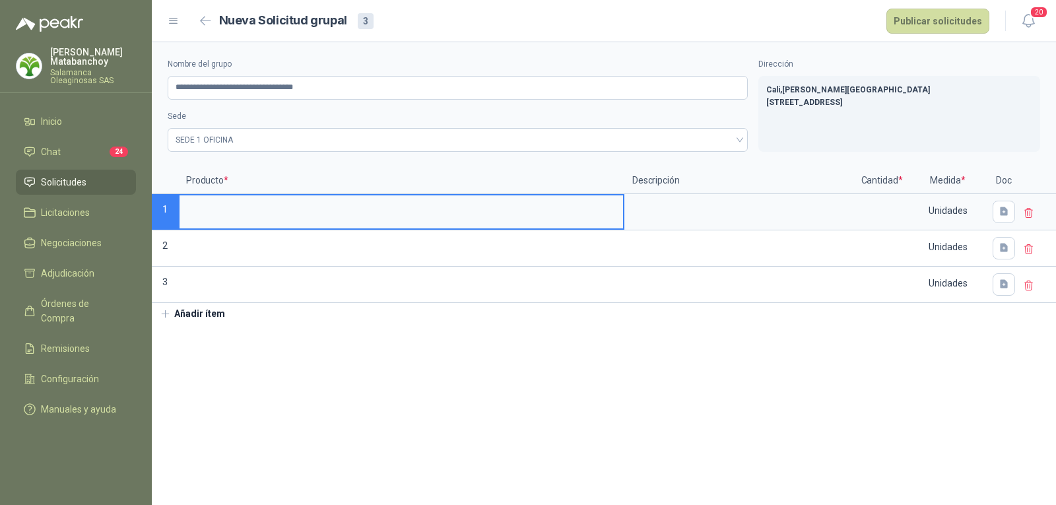
click at [336, 214] on input at bounding box center [400, 208] width 443 height 26
type input "**********"
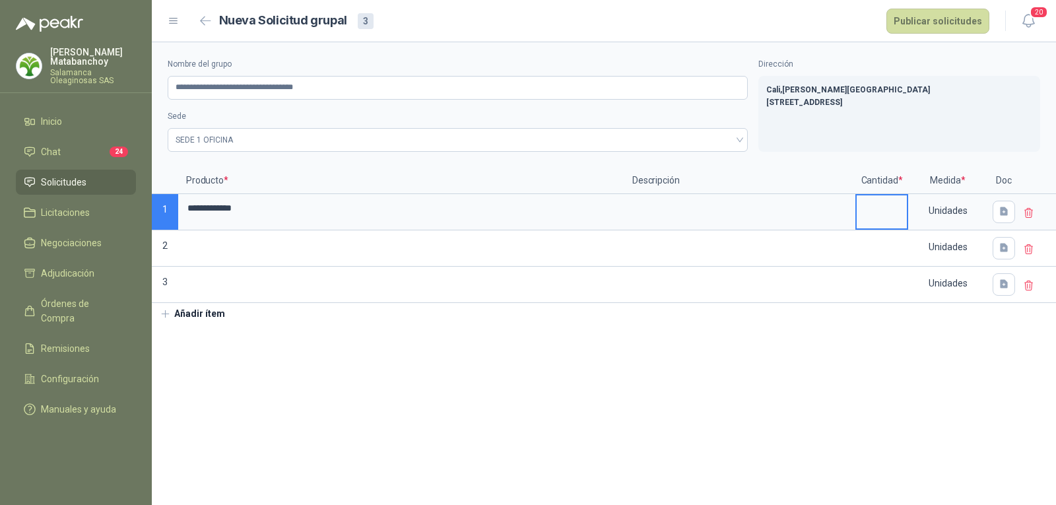
click at [886, 210] on input at bounding box center [881, 208] width 50 height 26
type input "*"
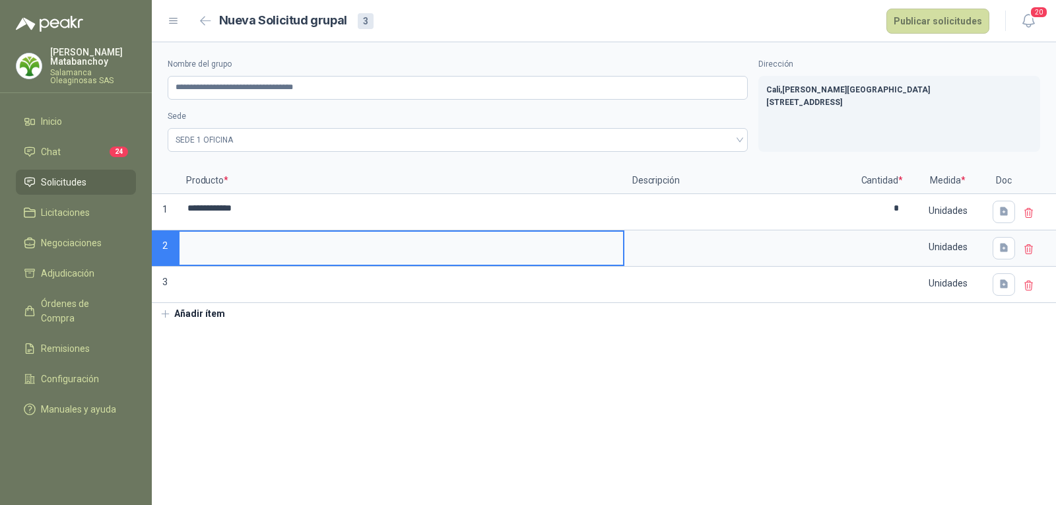
click at [486, 240] on input at bounding box center [400, 245] width 443 height 26
type input "*****"
click at [878, 247] on input at bounding box center [881, 245] width 50 height 26
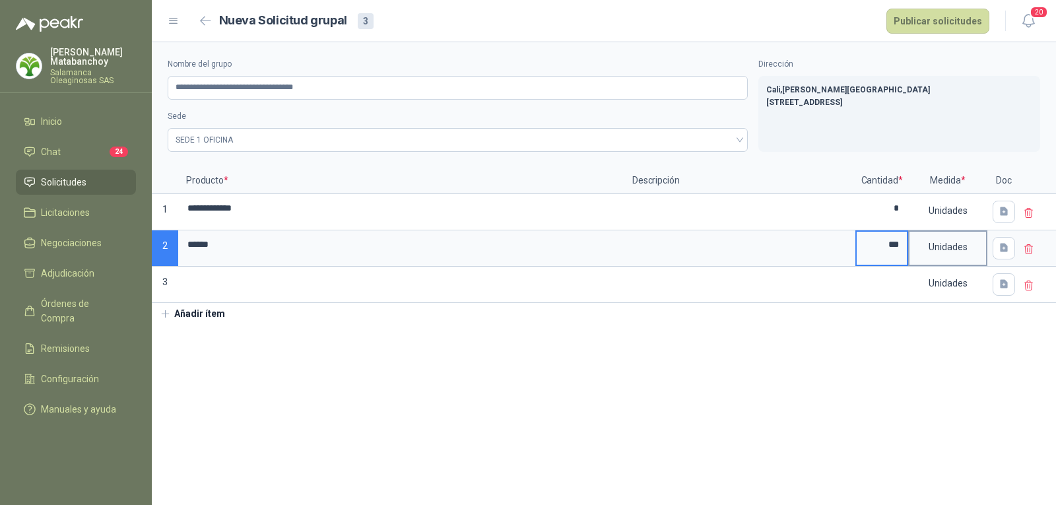
type input "***"
click at [934, 244] on div "Unidades" at bounding box center [947, 247] width 77 height 30
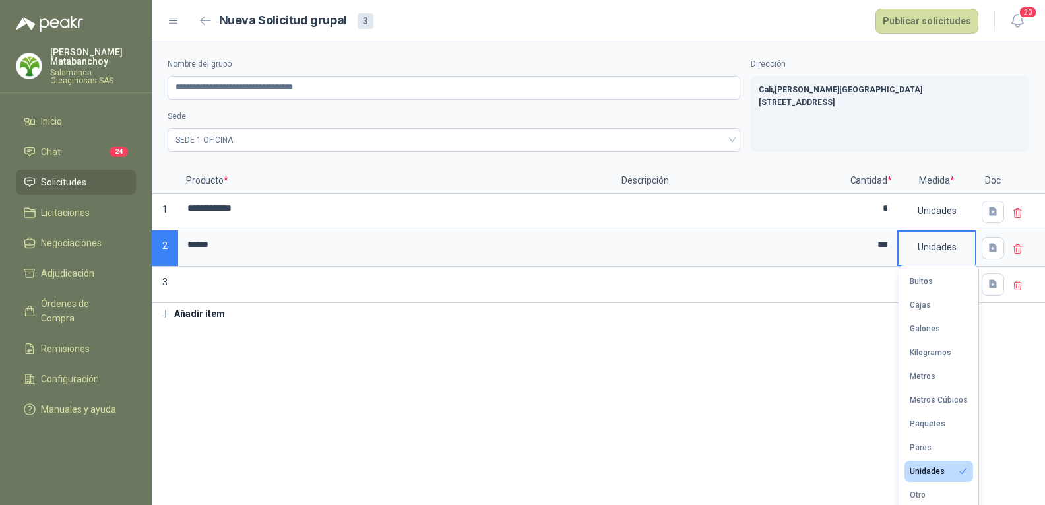
click at [919, 356] on div "Kilogramos" at bounding box center [931, 352] width 42 height 9
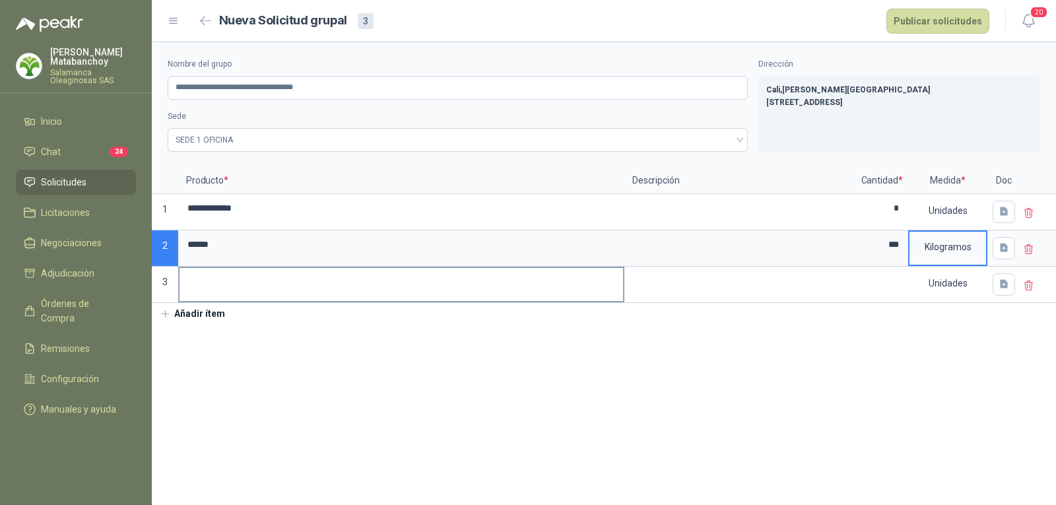
click at [507, 288] on input at bounding box center [400, 281] width 443 height 26
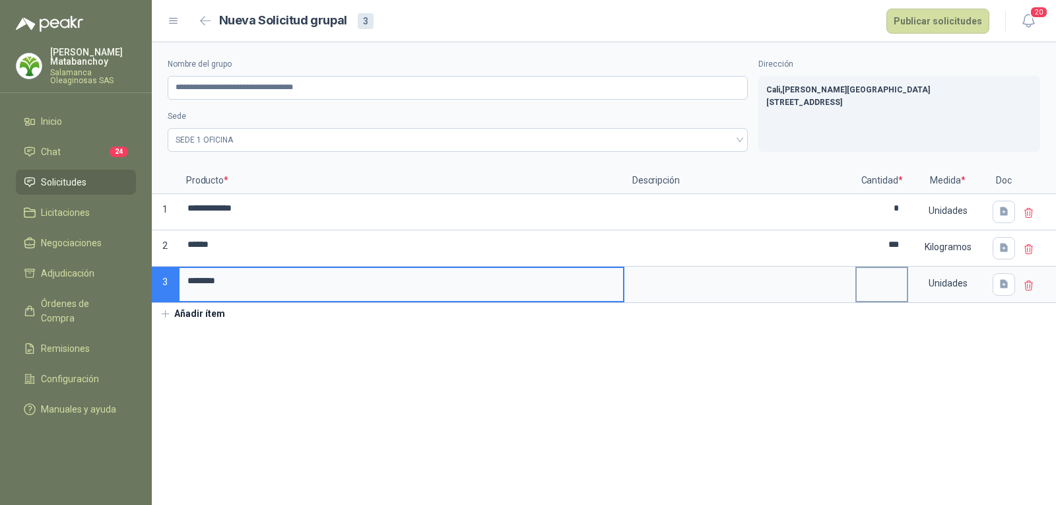
type input "*******"
click at [898, 294] on input at bounding box center [881, 281] width 50 height 26
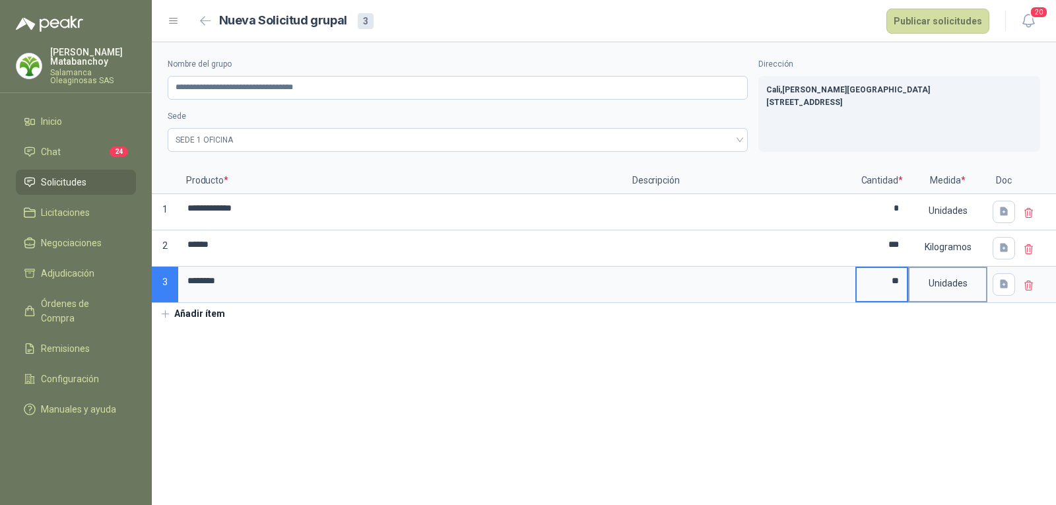
type input "**"
click at [943, 293] on div "Unidades" at bounding box center [947, 283] width 77 height 30
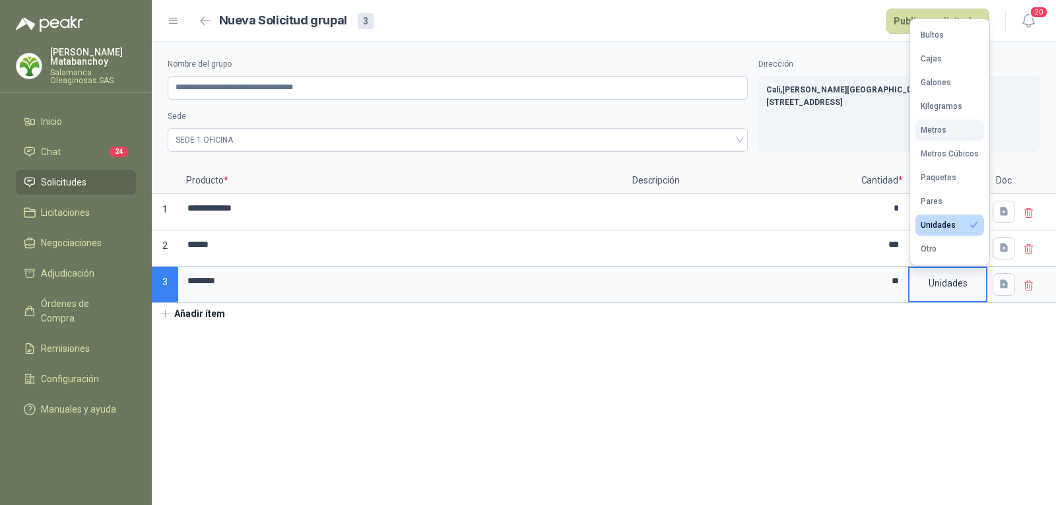
click at [937, 128] on div "Metros" at bounding box center [933, 129] width 26 height 9
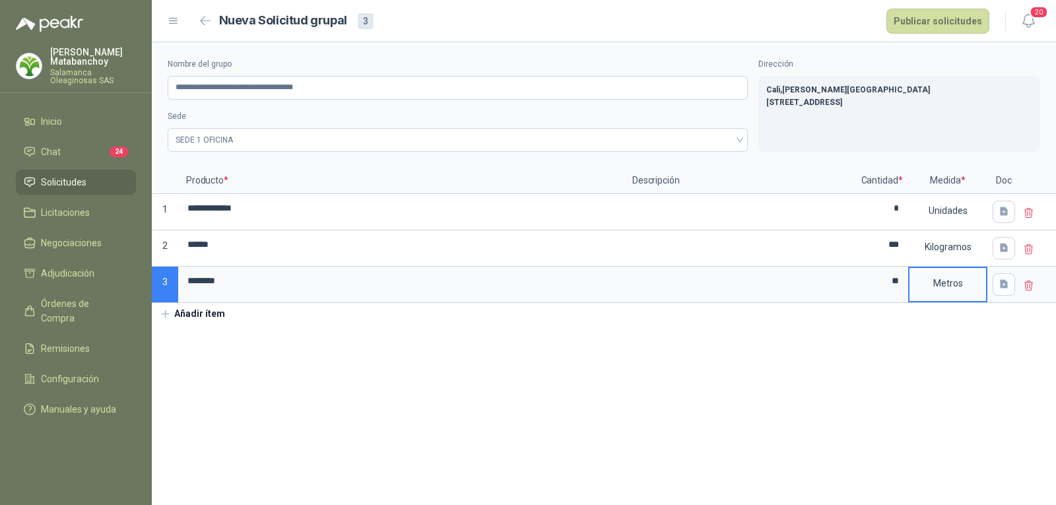
click at [401, 362] on section "**********" at bounding box center [604, 273] width 904 height 463
click at [942, 26] on button "Publicar solicitudes" at bounding box center [937, 21] width 103 height 25
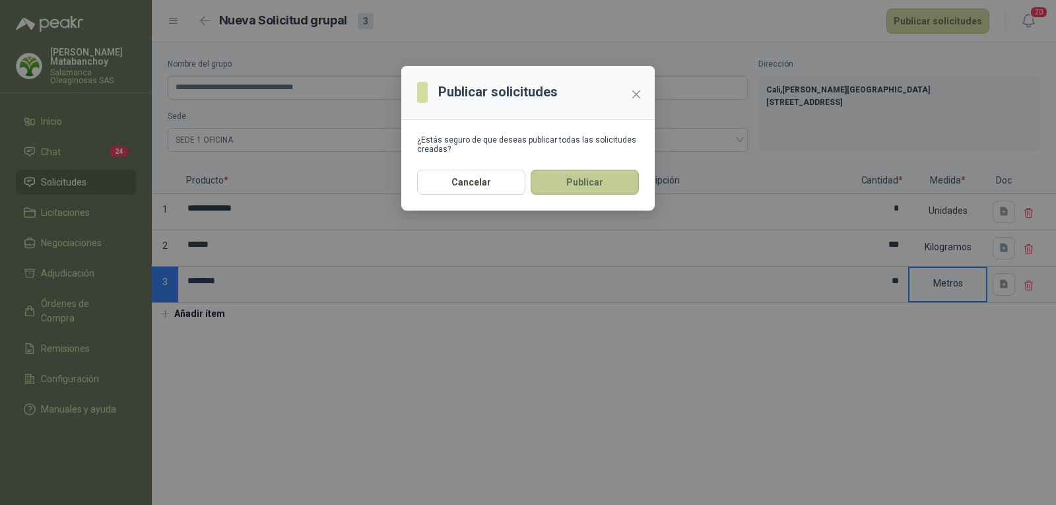
click at [582, 179] on button "Publicar" at bounding box center [584, 182] width 108 height 25
